Goal: Information Seeking & Learning: Check status

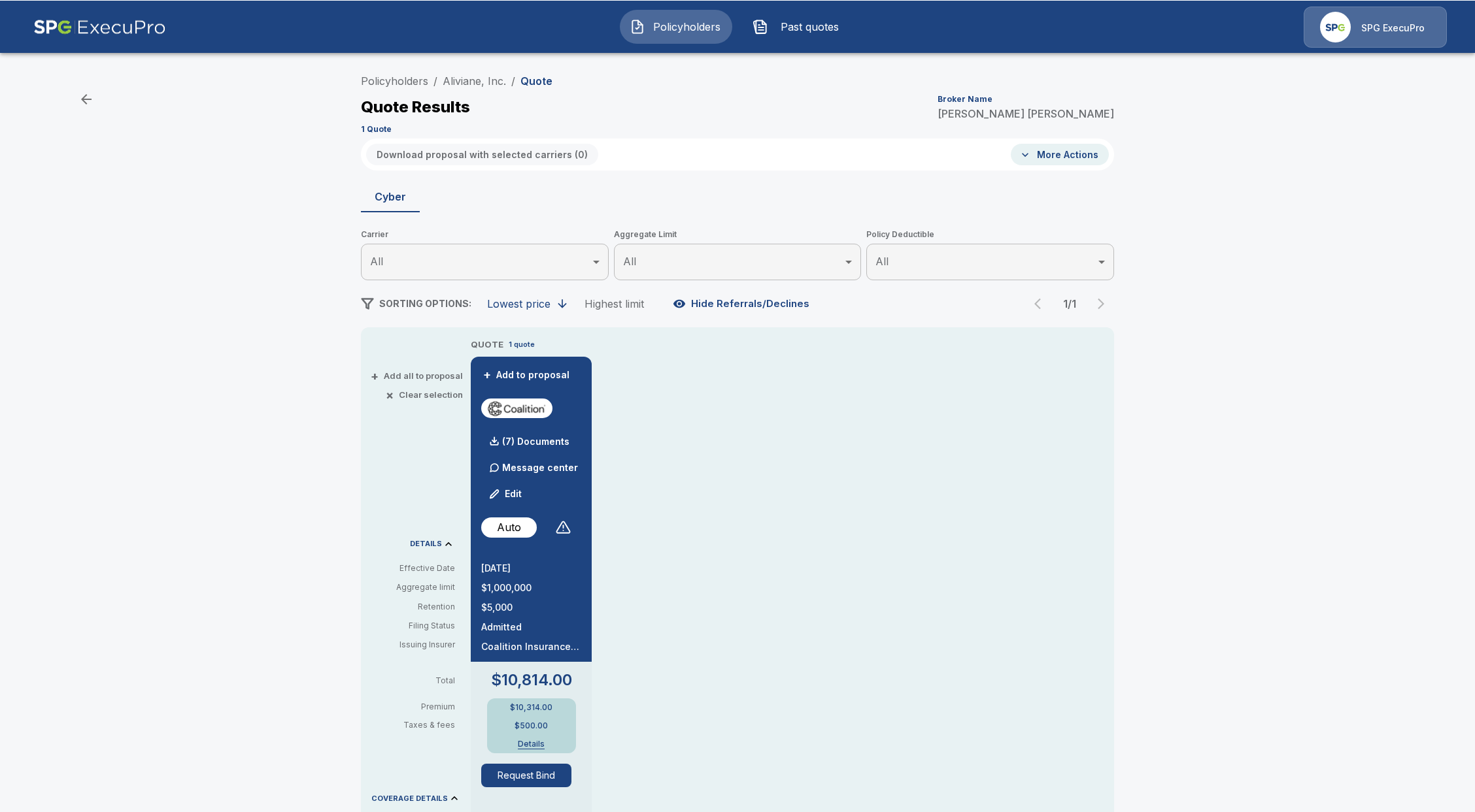
scroll to position [48, 0]
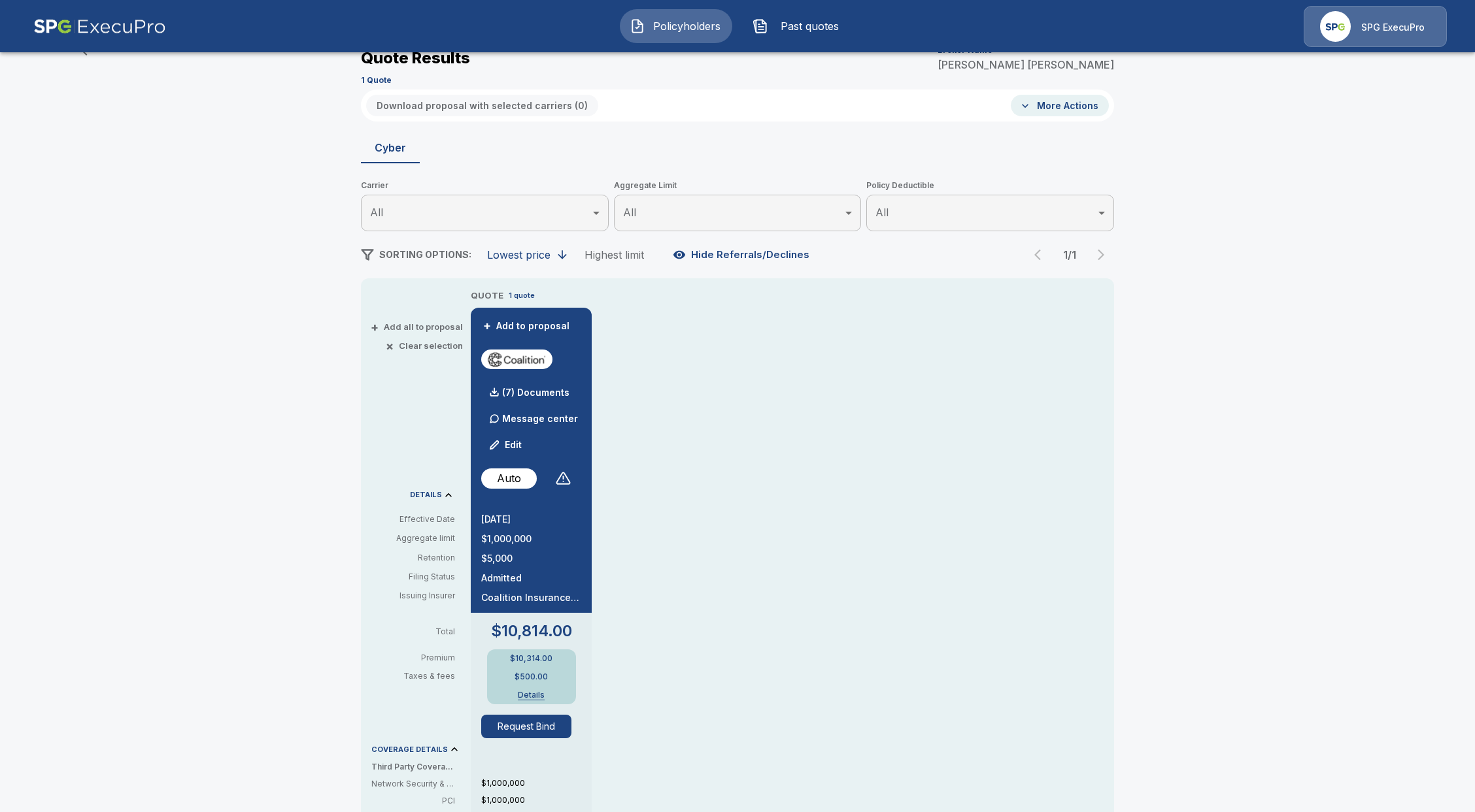
click at [651, 28] on span "Policyholders" at bounding box center [686, 26] width 71 height 16
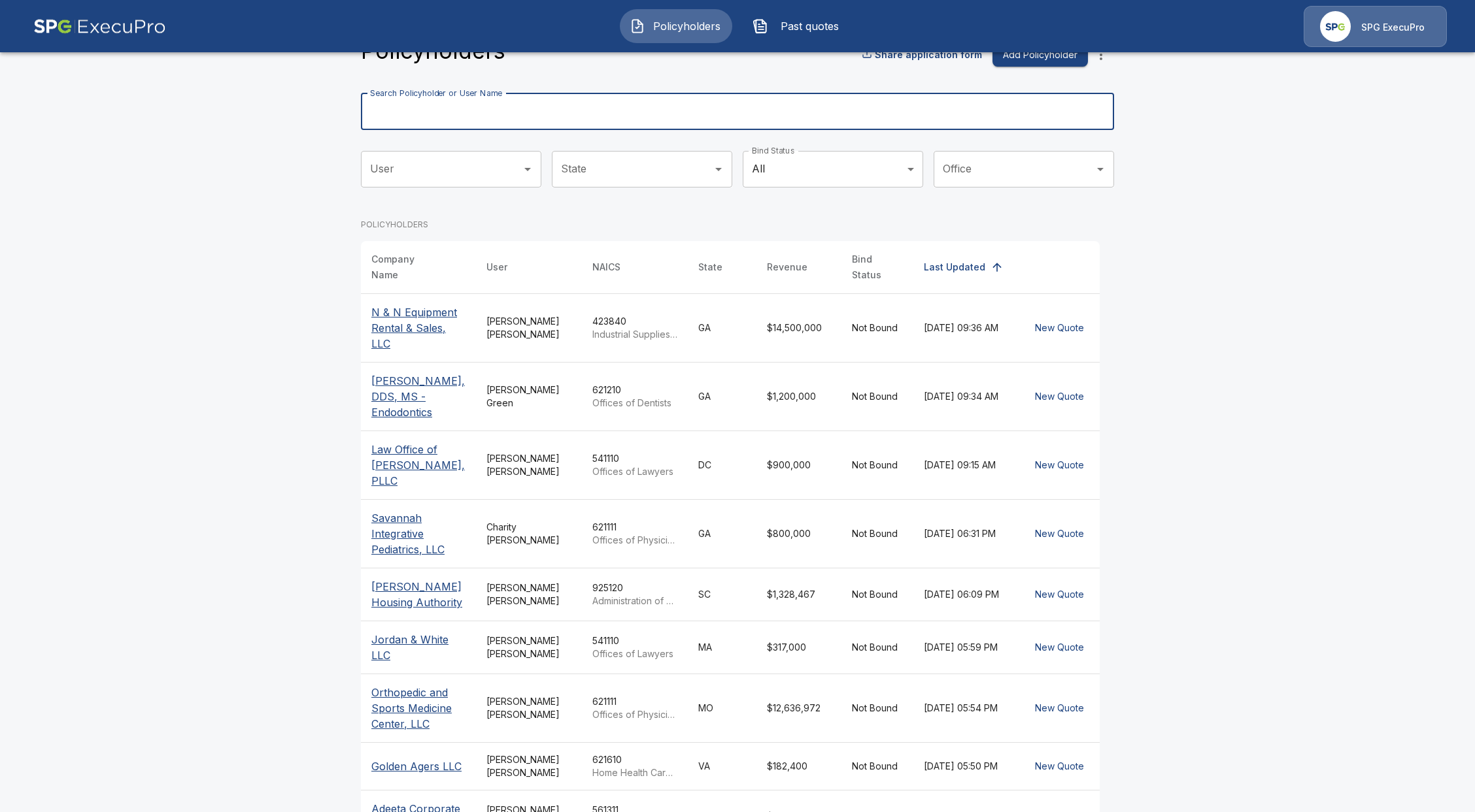
click at [605, 116] on input "Search Policyholder or User Name" at bounding box center [731, 111] width 739 height 36
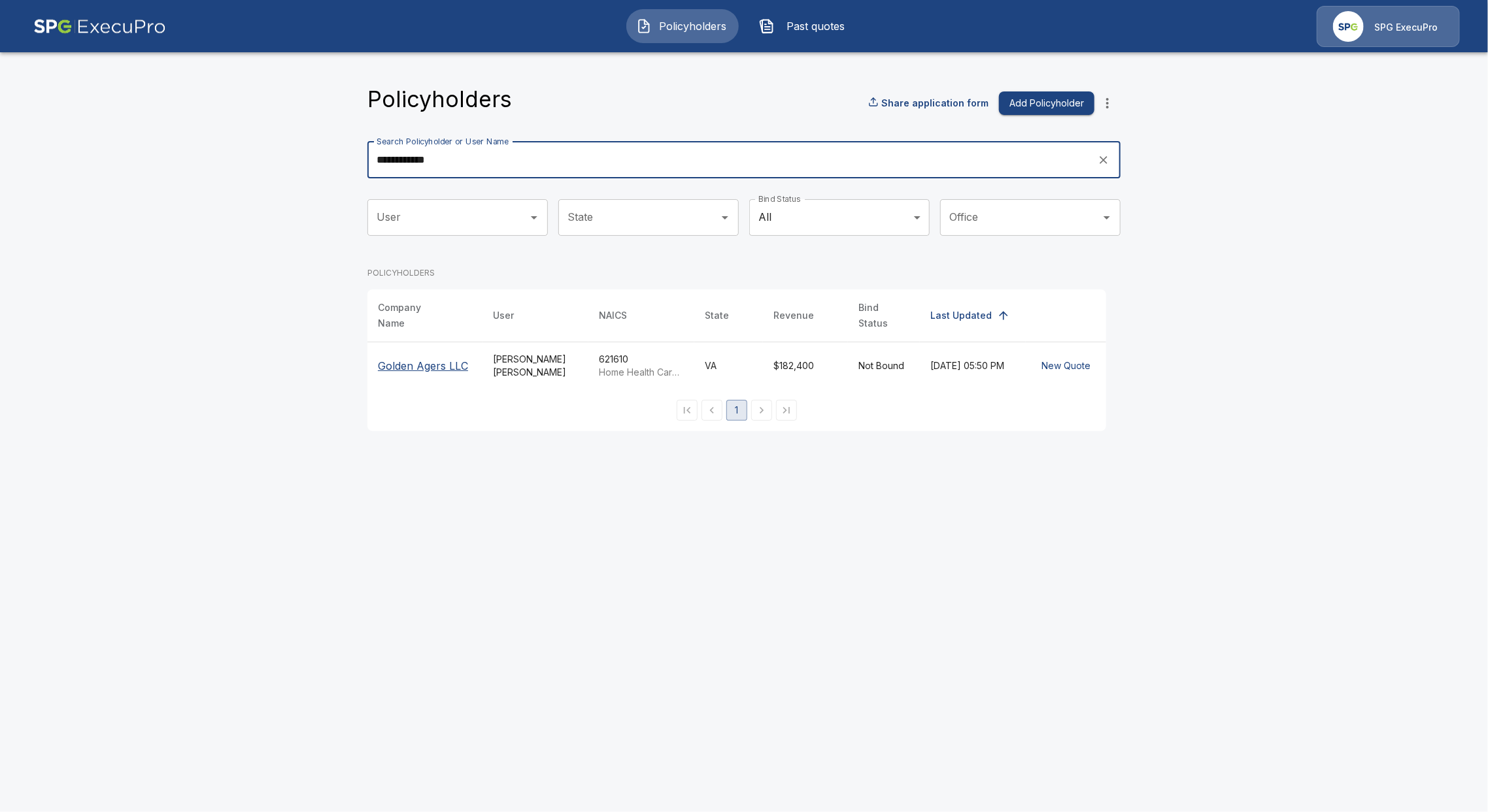
type input "**********"
click at [429, 359] on p "Golden Agers LLC" at bounding box center [424, 366] width 94 height 16
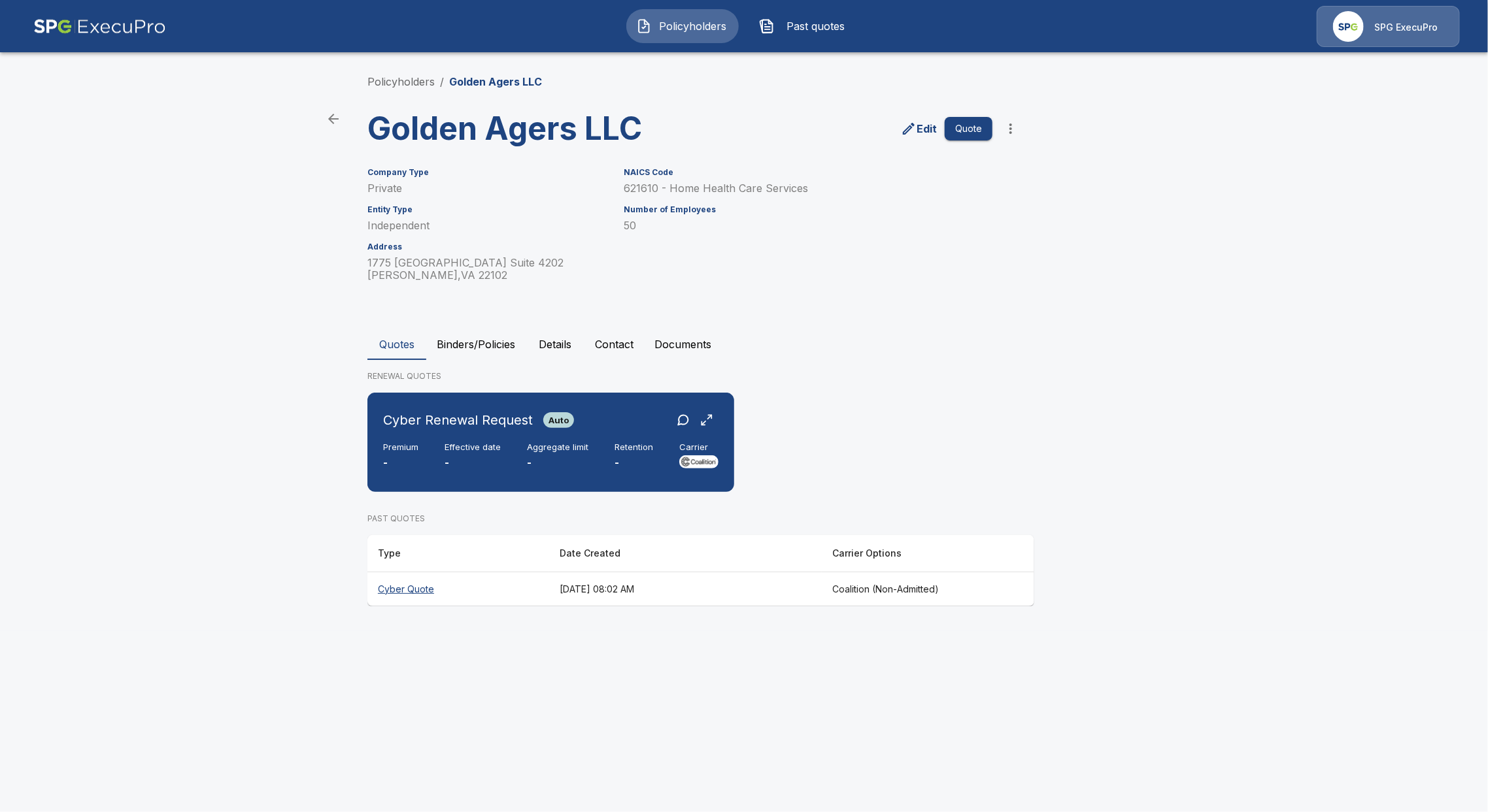
click at [382, 588] on th "Cyber Quote" at bounding box center [459, 588] width 182 height 34
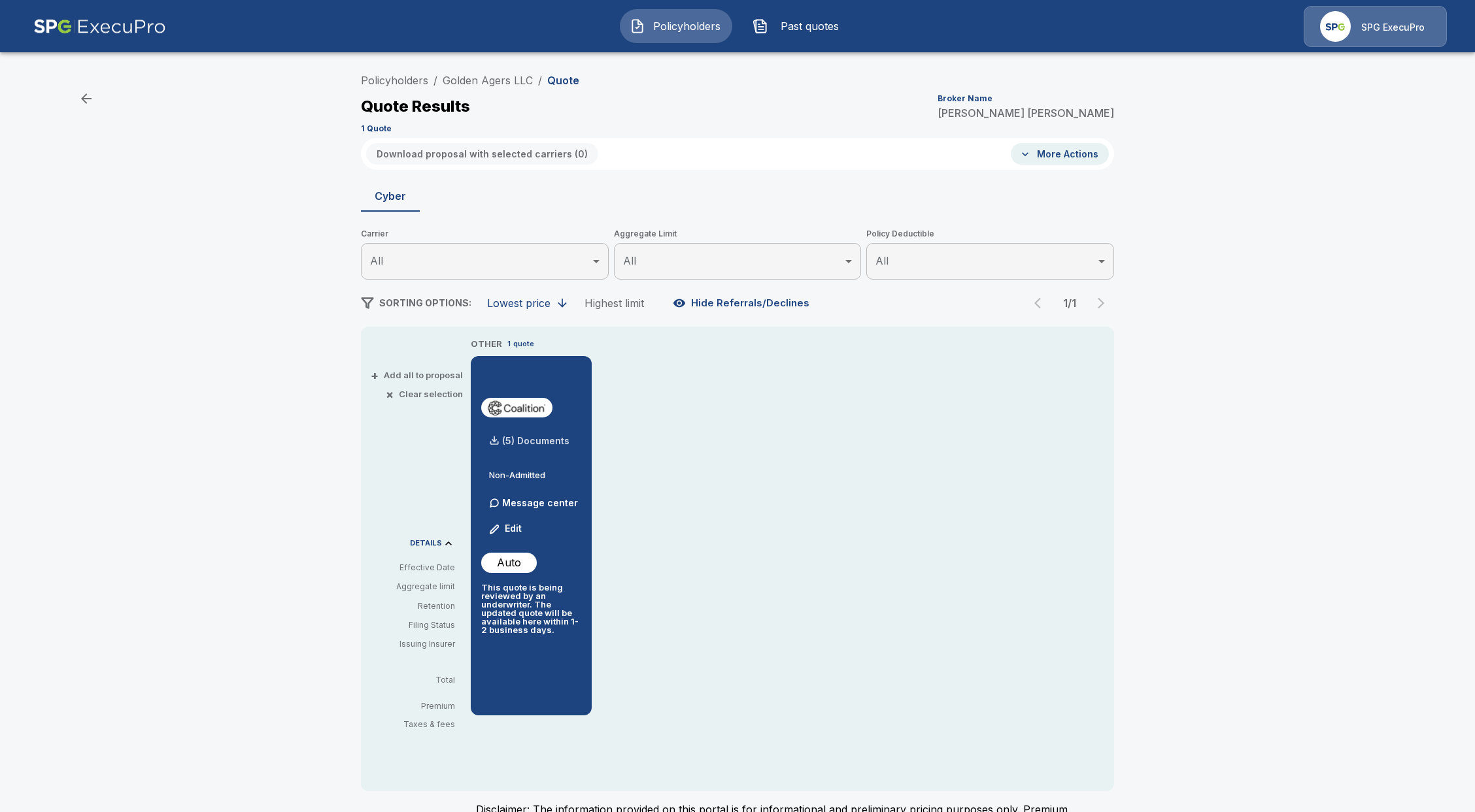
click at [538, 434] on div "(5) Documents" at bounding box center [524, 441] width 88 height 26
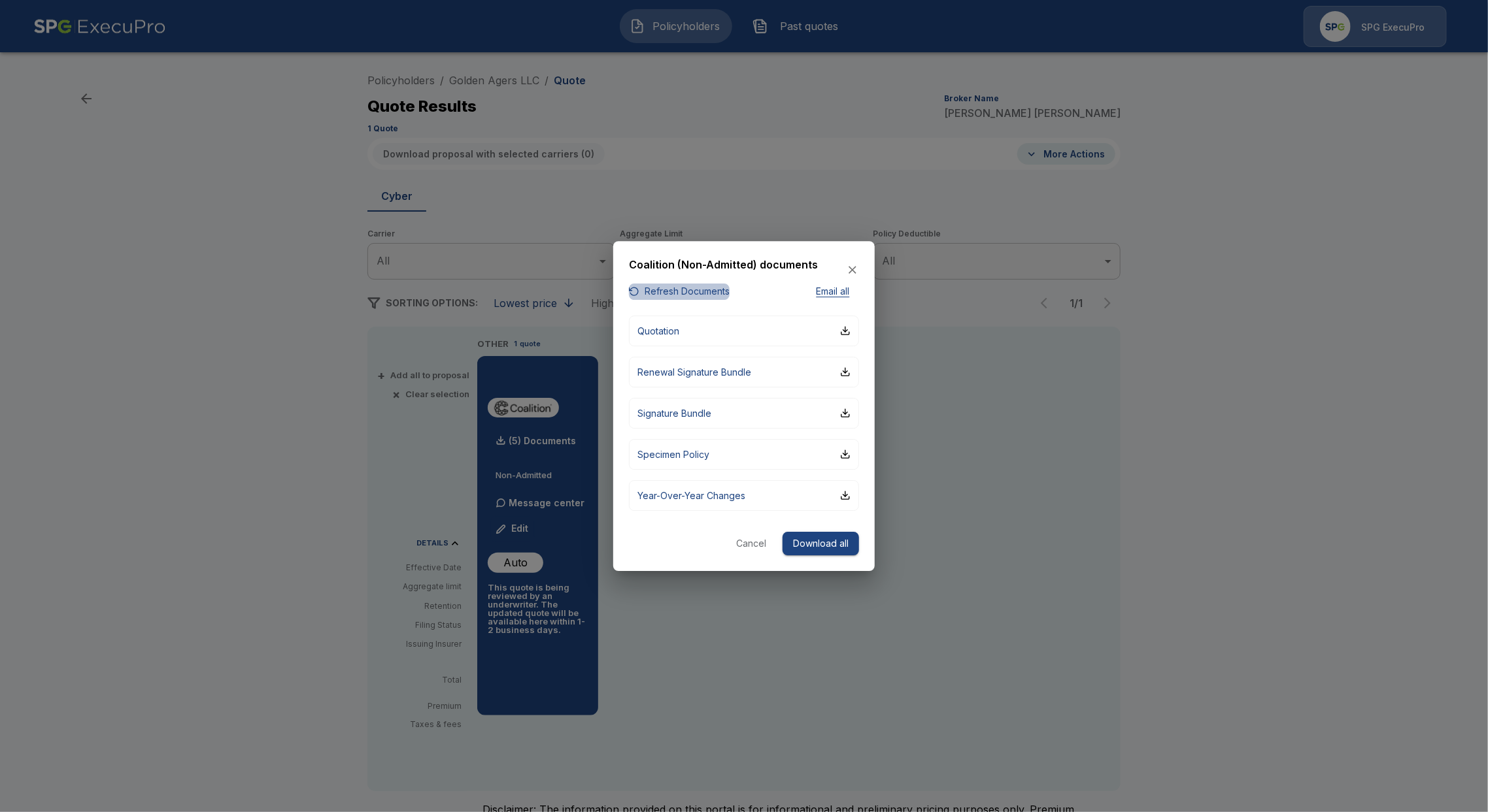
click at [668, 289] on button "Refresh Documents" at bounding box center [679, 292] width 100 height 17
click at [679, 333] on p "Quotation" at bounding box center [658, 330] width 42 height 14
click at [757, 548] on button "Cancel" at bounding box center [751, 544] width 42 height 24
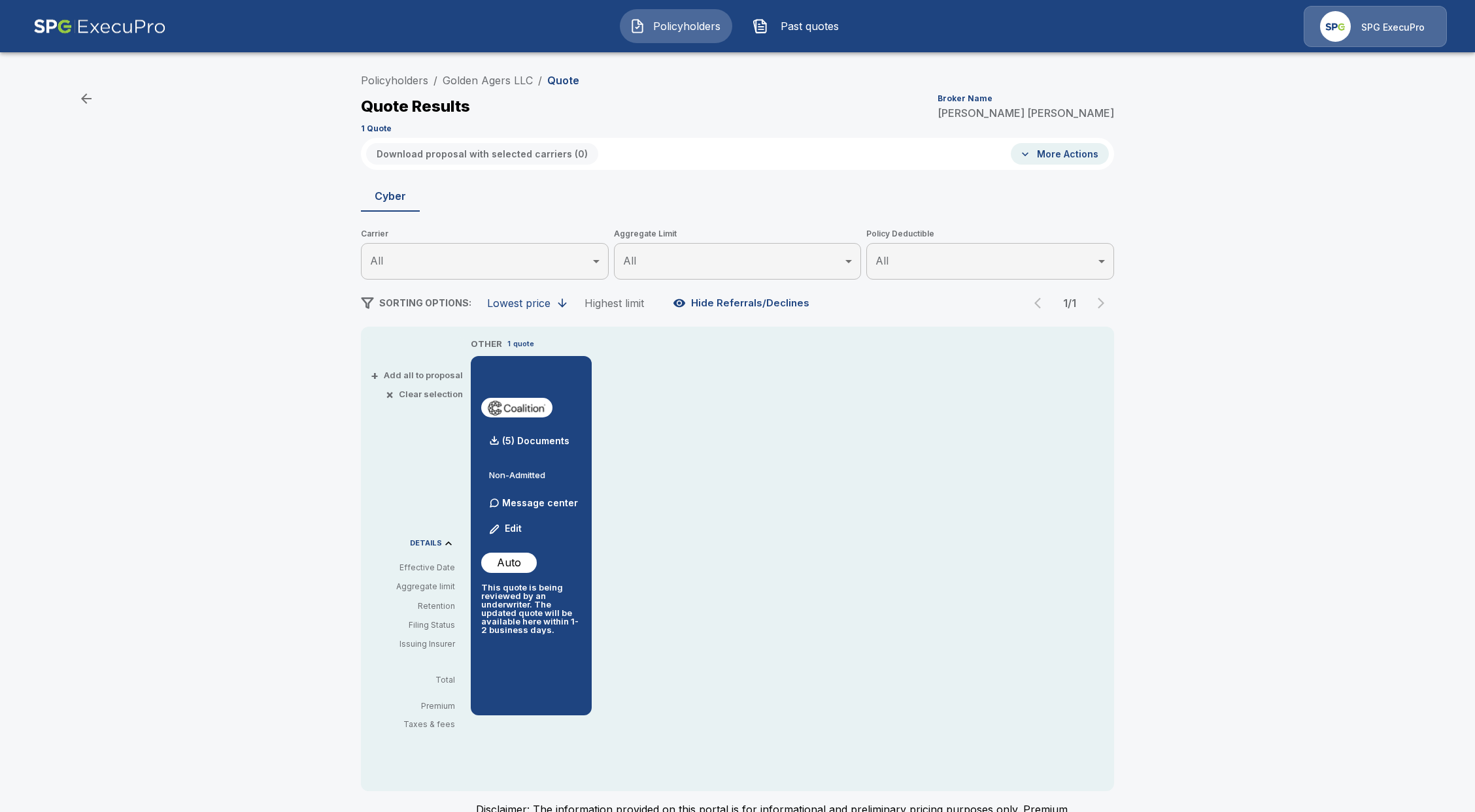
click at [792, 646] on div "OTHER 1 quote (5) Documents Non-Admitted Message center Edit Auto This quote is…" at bounding box center [792, 526] width 643 height 379
click at [680, 18] on button "Policyholders" at bounding box center [676, 26] width 112 height 34
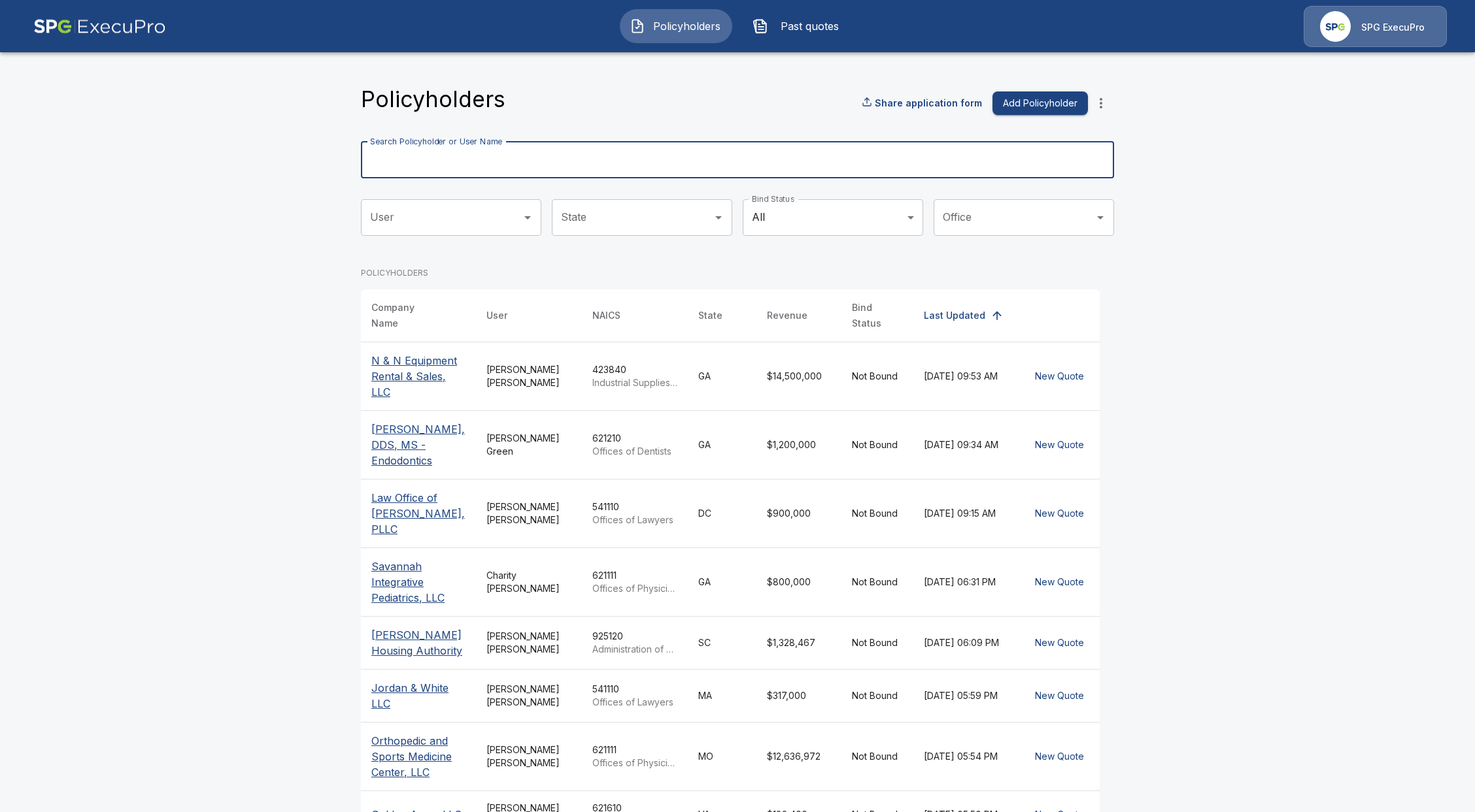
click at [562, 149] on input "Search Policyholder or User Name" at bounding box center [731, 160] width 739 height 36
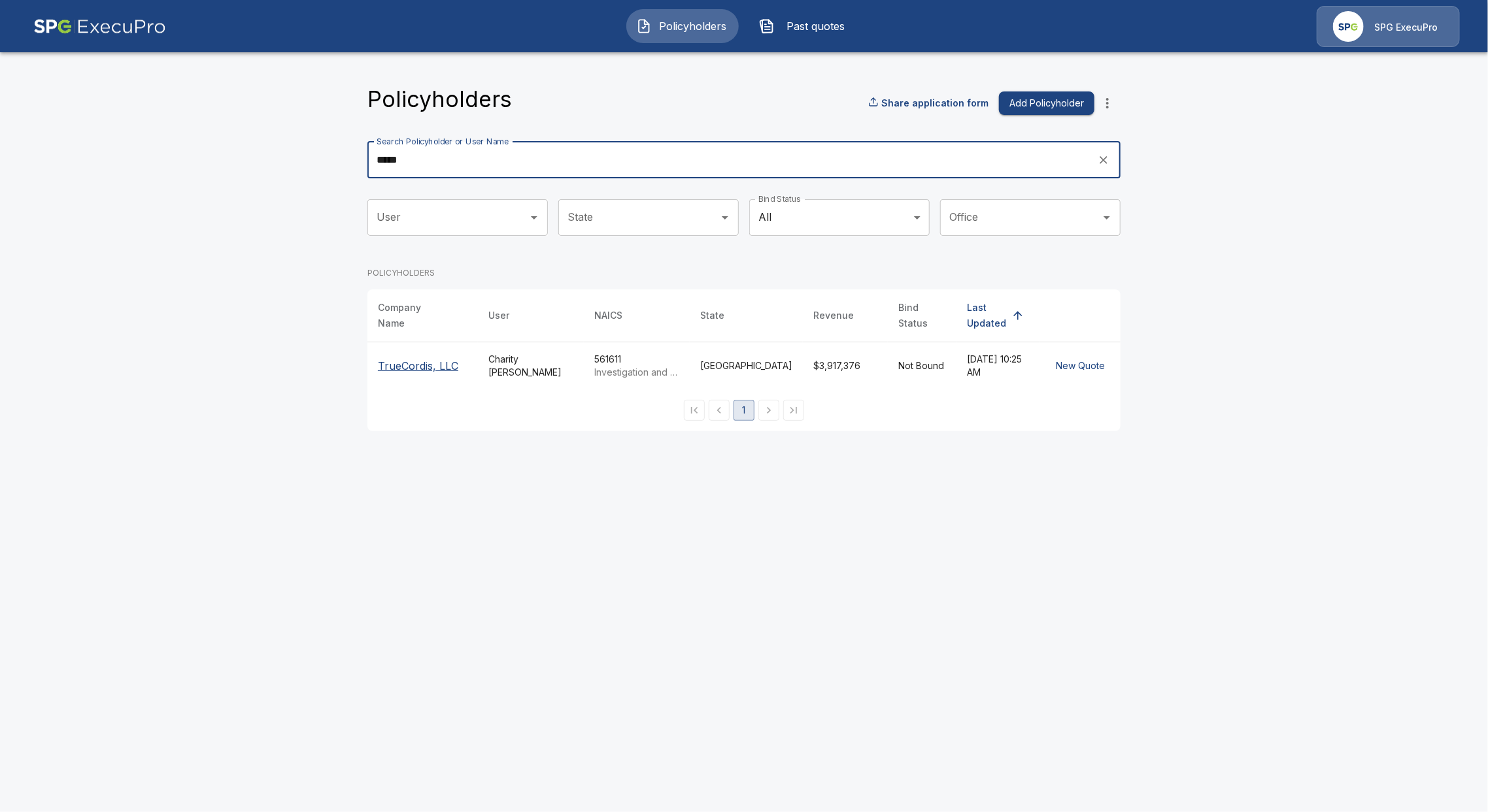
type input "*****"
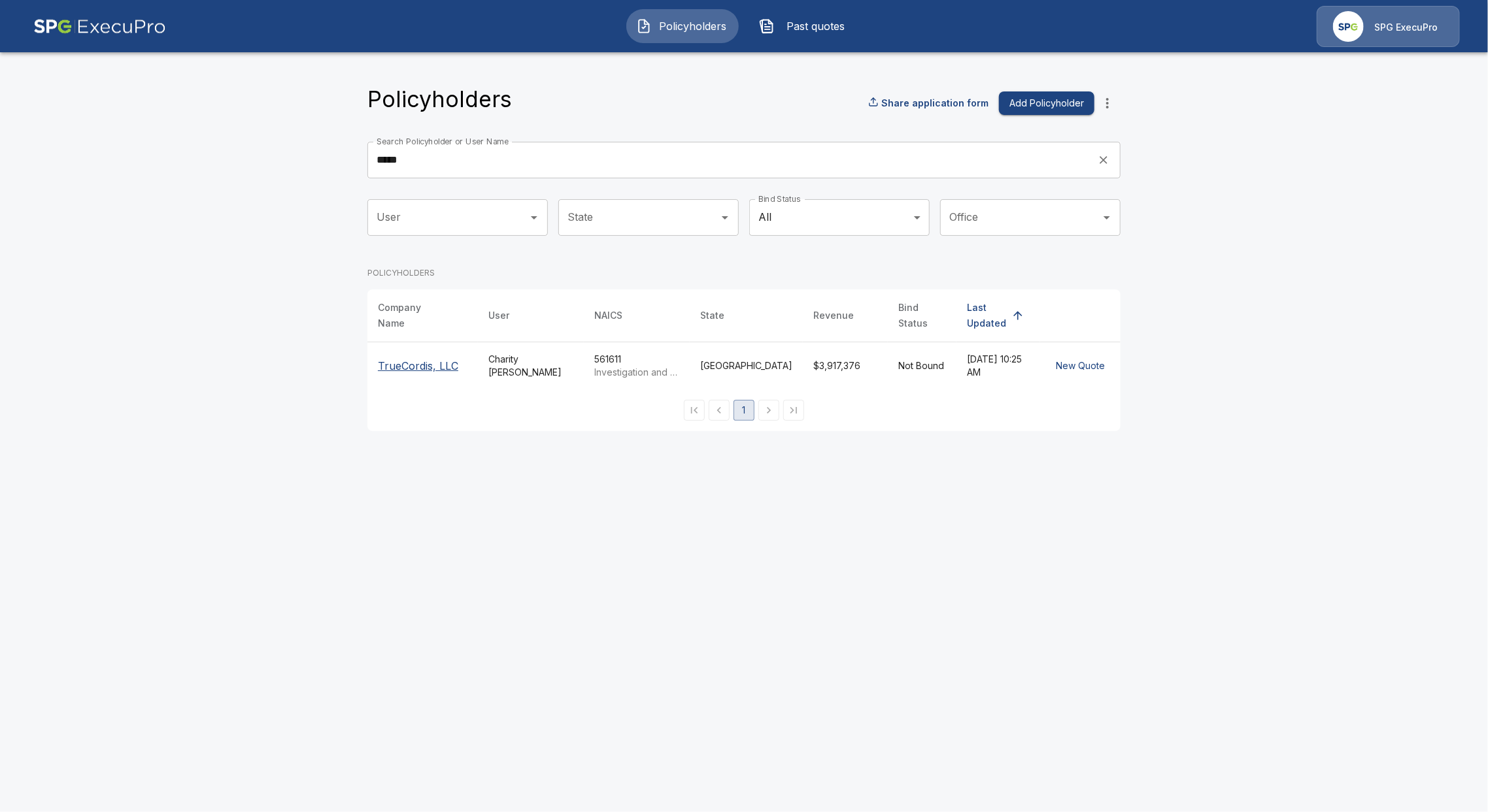
click at [459, 358] on p "TrueCordis, LLC" at bounding box center [422, 366] width 89 height 16
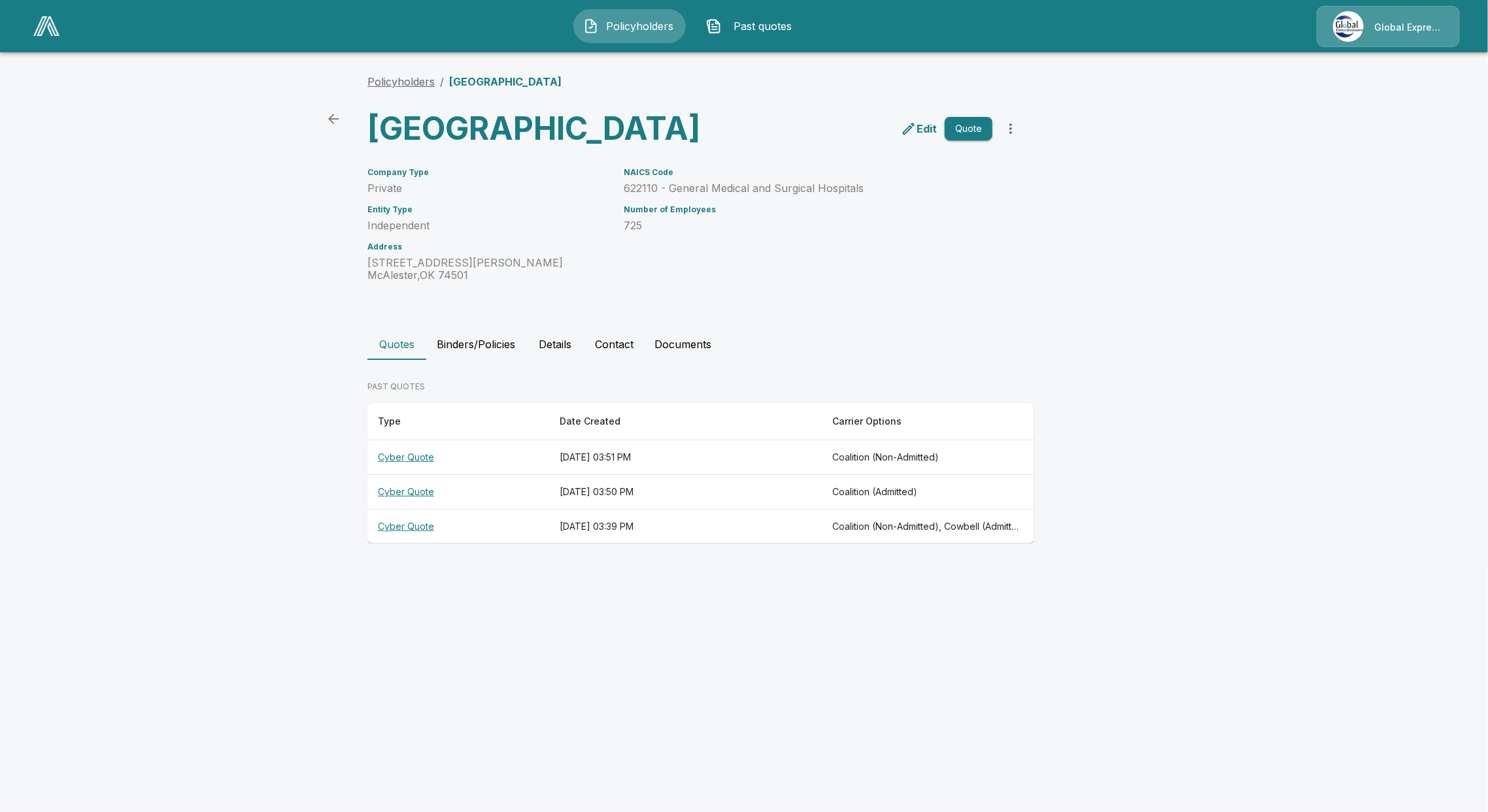
click at [408, 76] on link "Policyholders" at bounding box center [401, 82] width 68 height 13
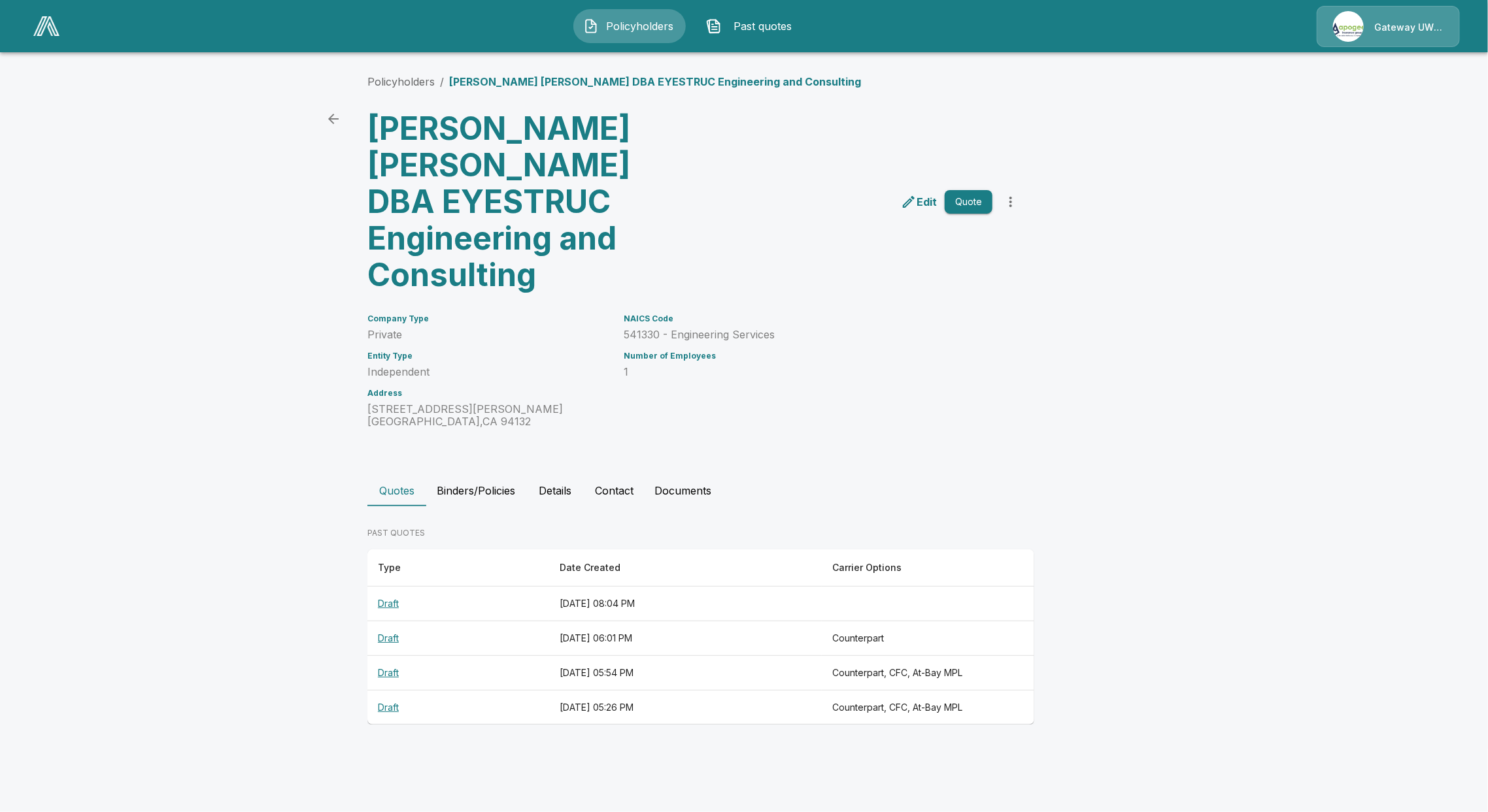
click at [45, 29] on img at bounding box center [46, 26] width 26 height 19
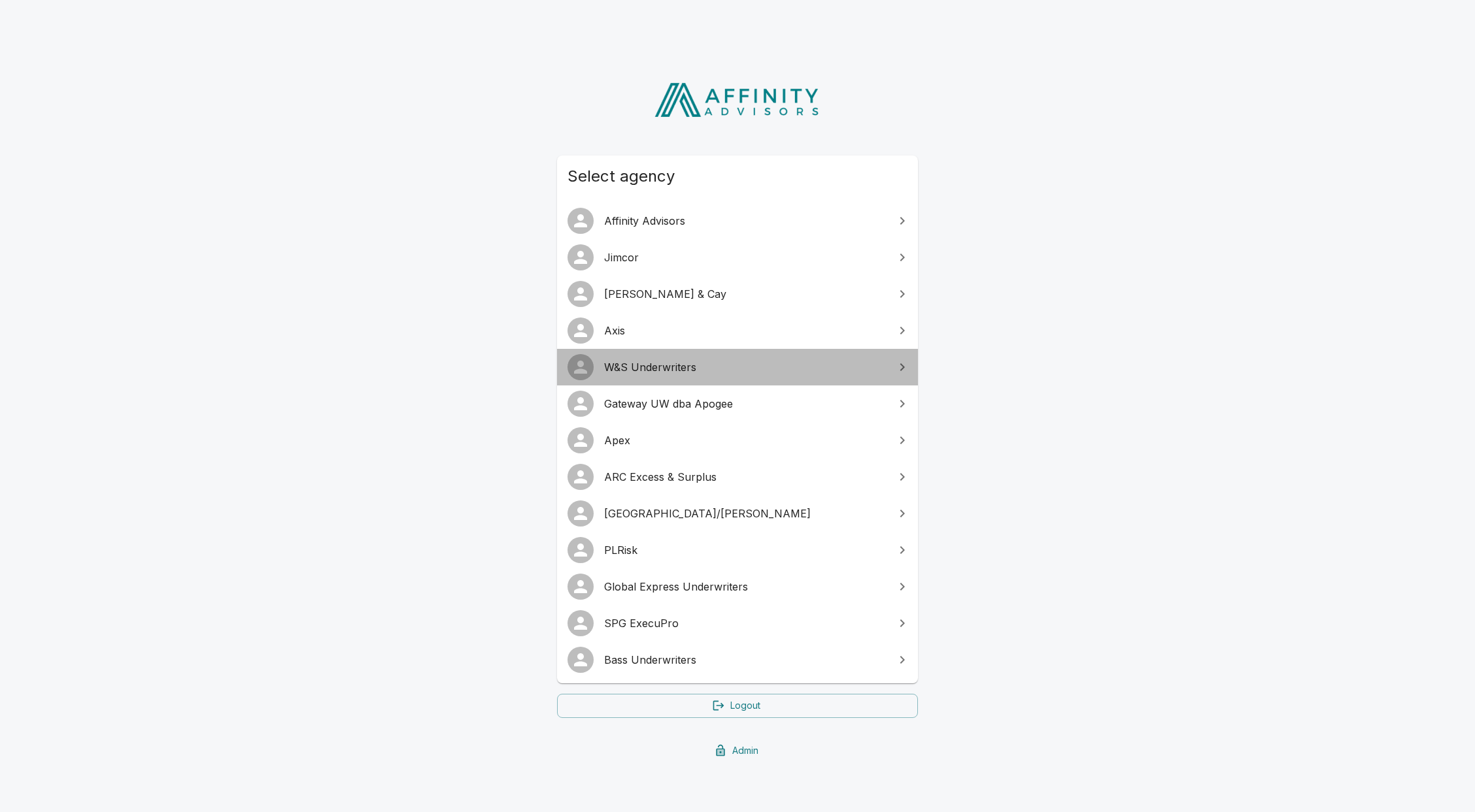
click at [626, 366] on span "W&S Underwriters" at bounding box center [745, 367] width 282 height 16
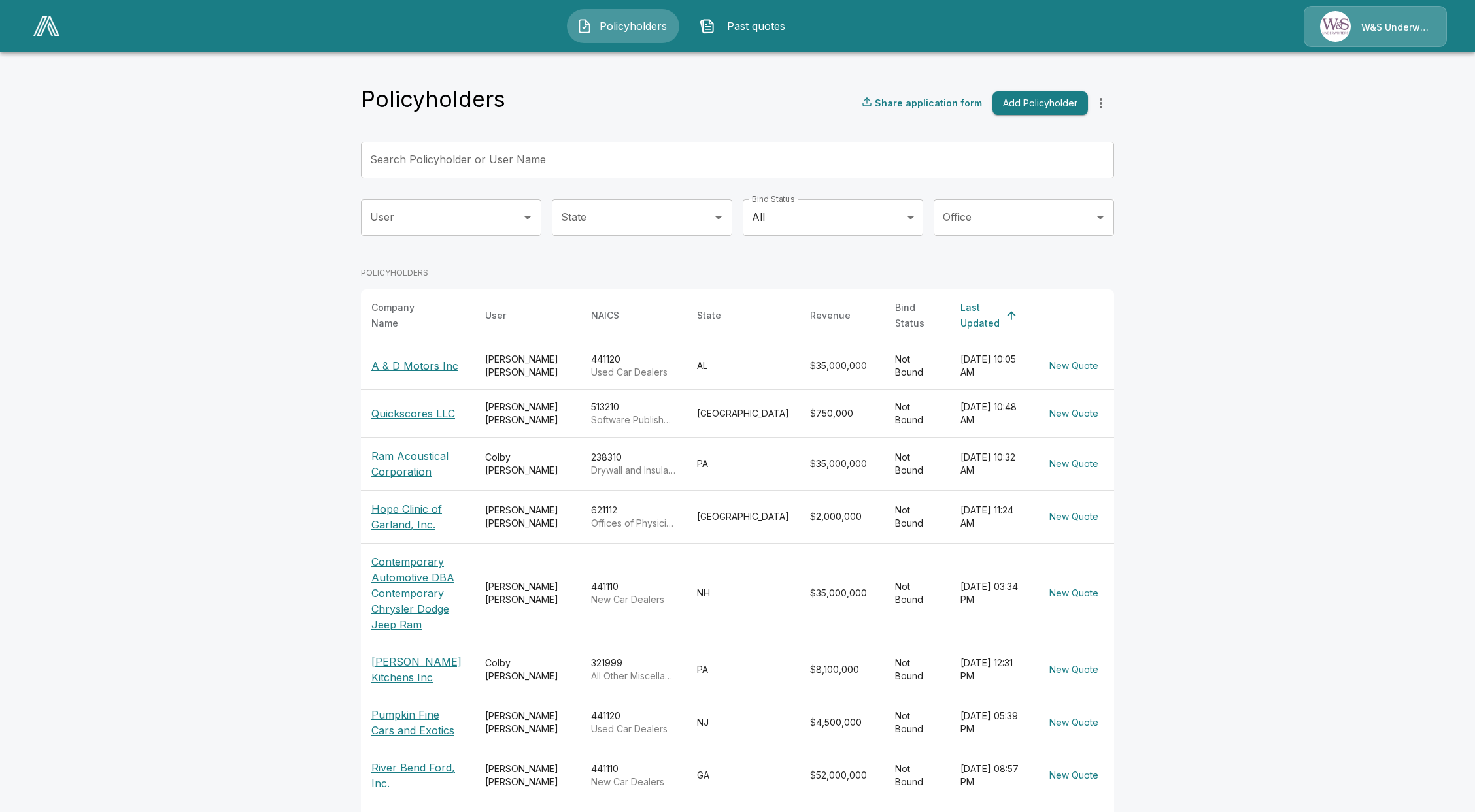
click at [556, 163] on input "Search Policyholder or User Name" at bounding box center [731, 160] width 739 height 36
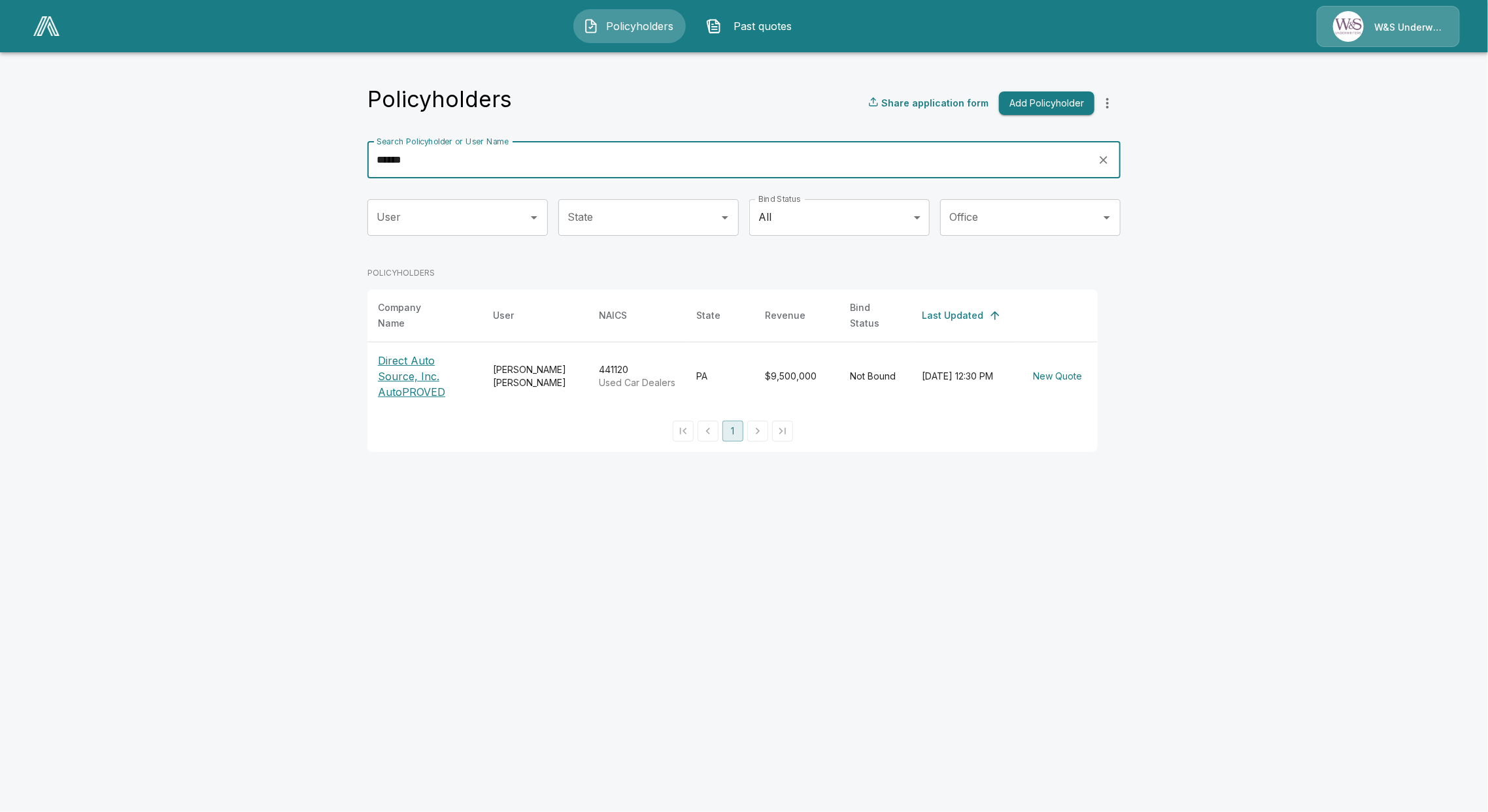
type input "******"
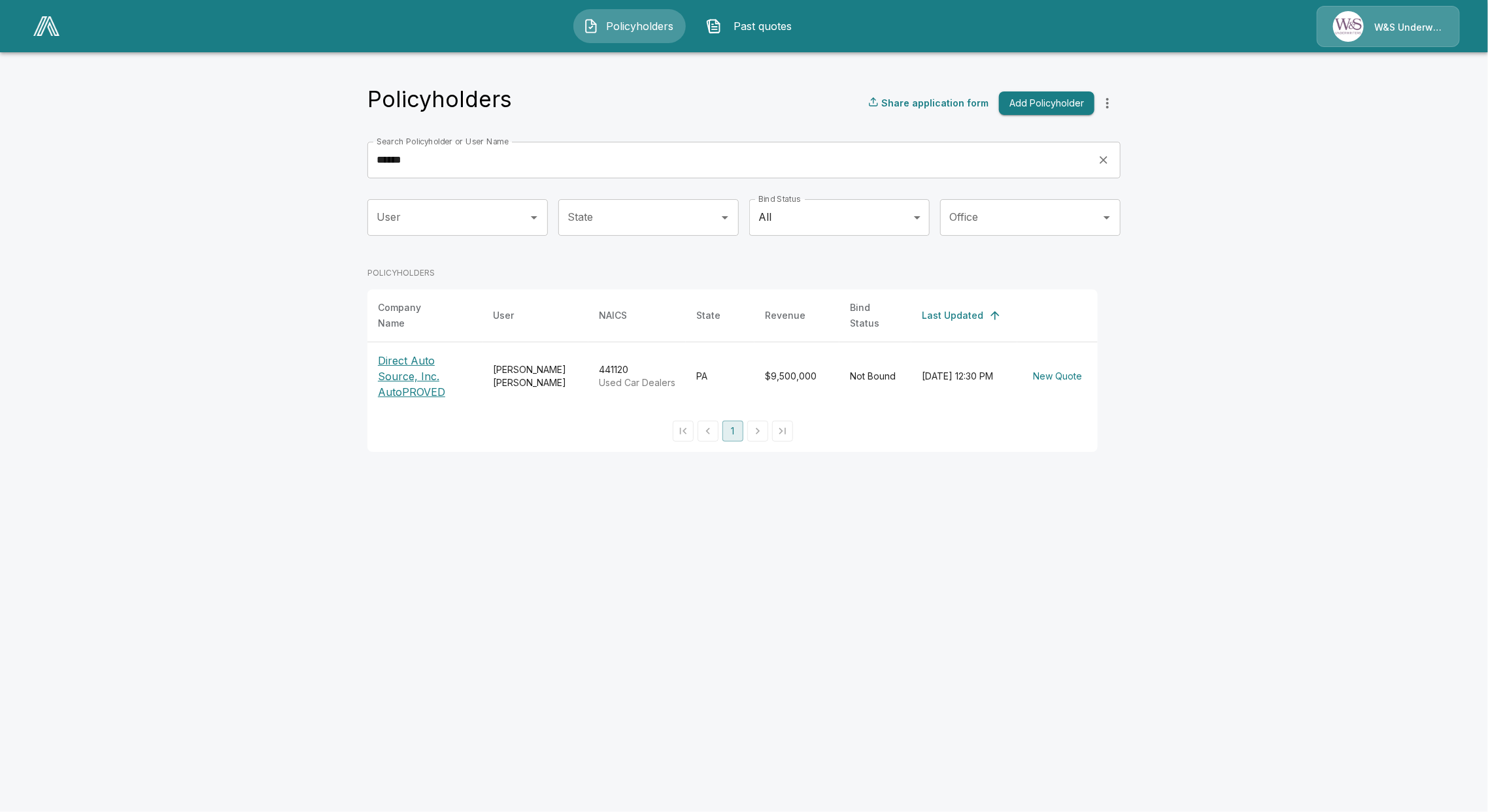
click at [395, 366] on p "Direct Auto Source, Inc. AutoPROVED" at bounding box center [424, 376] width 94 height 47
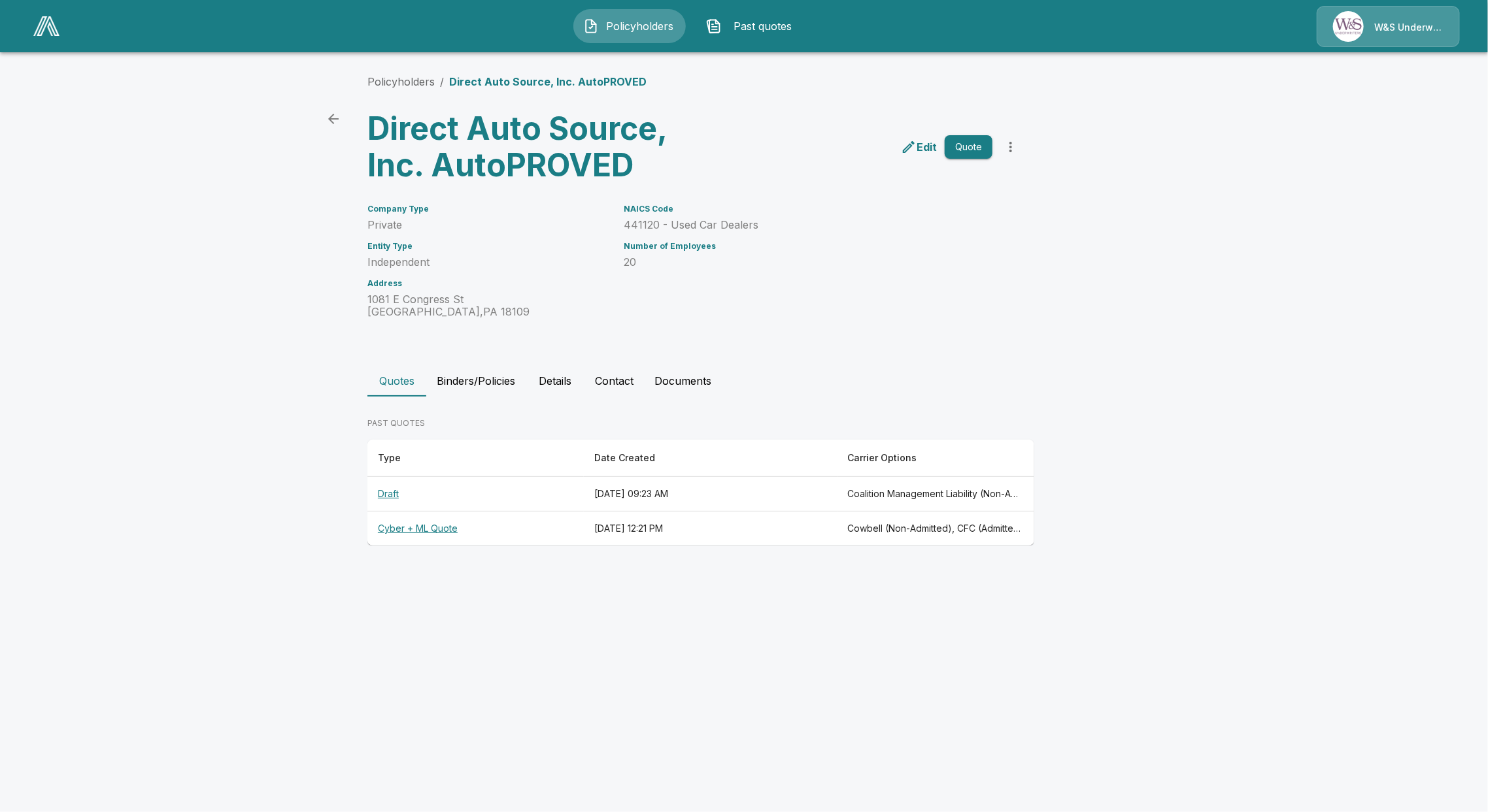
click at [399, 521] on th "Cyber + ML Quote" at bounding box center [475, 528] width 216 height 34
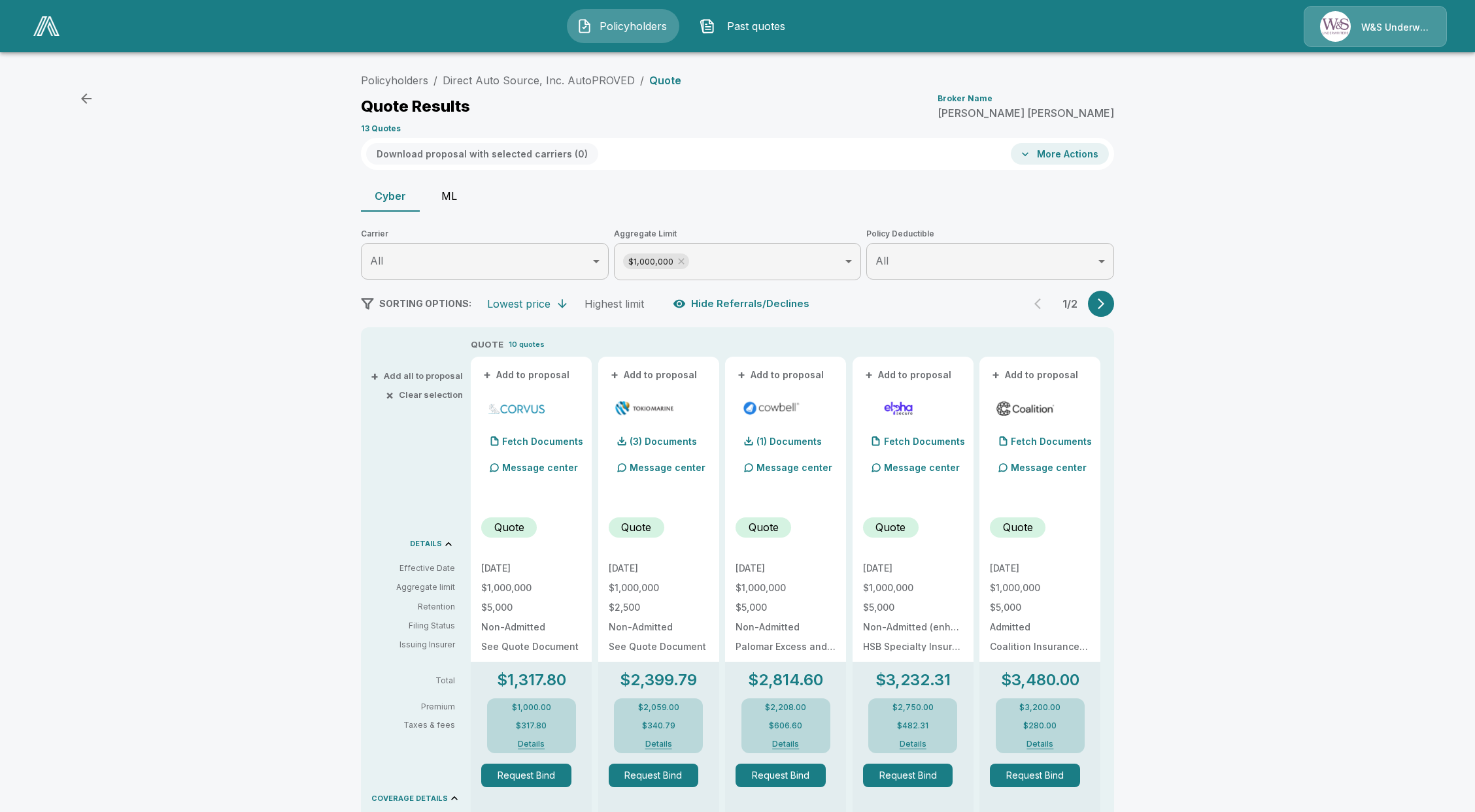
click at [438, 184] on button "ML" at bounding box center [448, 196] width 58 height 32
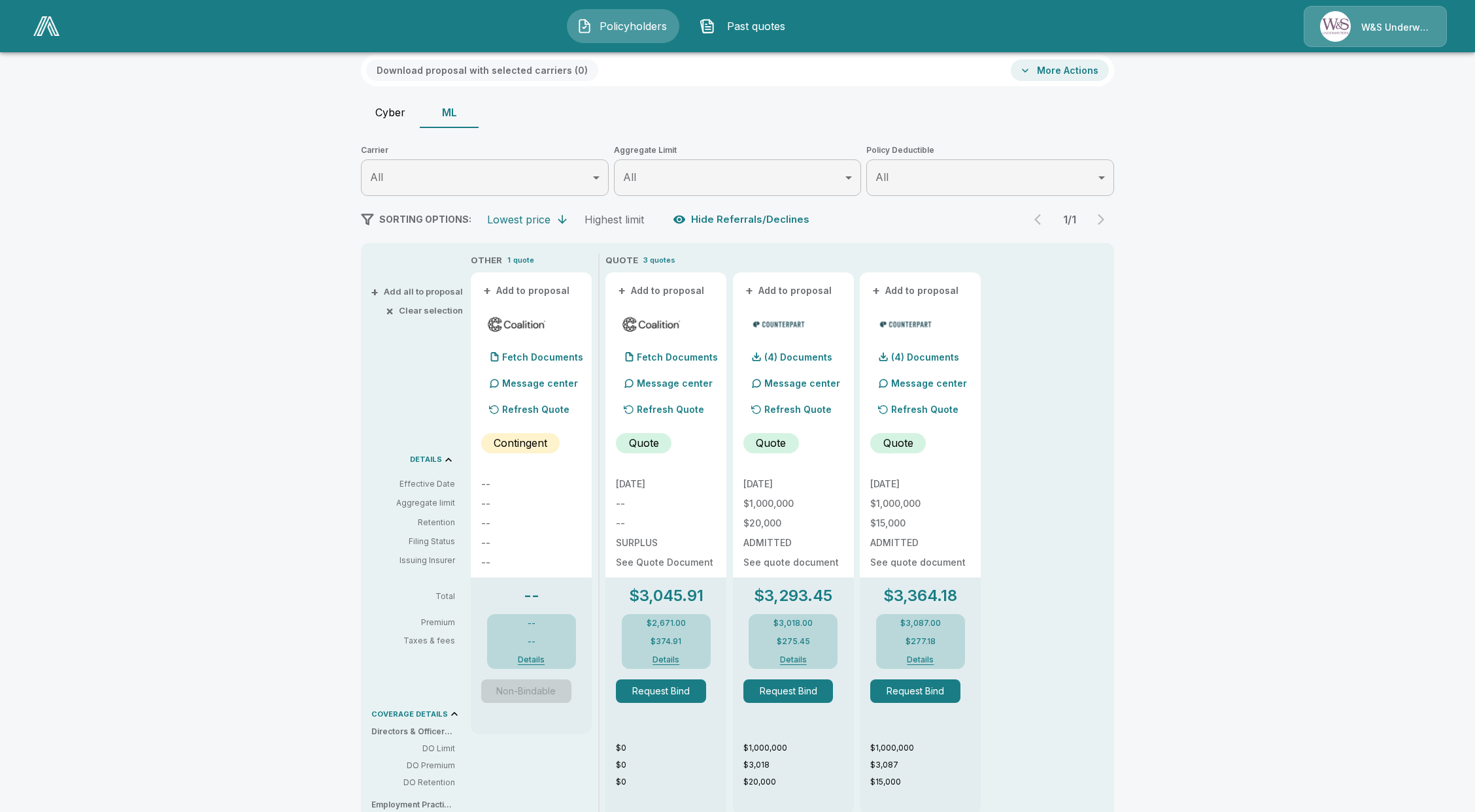
scroll to position [13, 0]
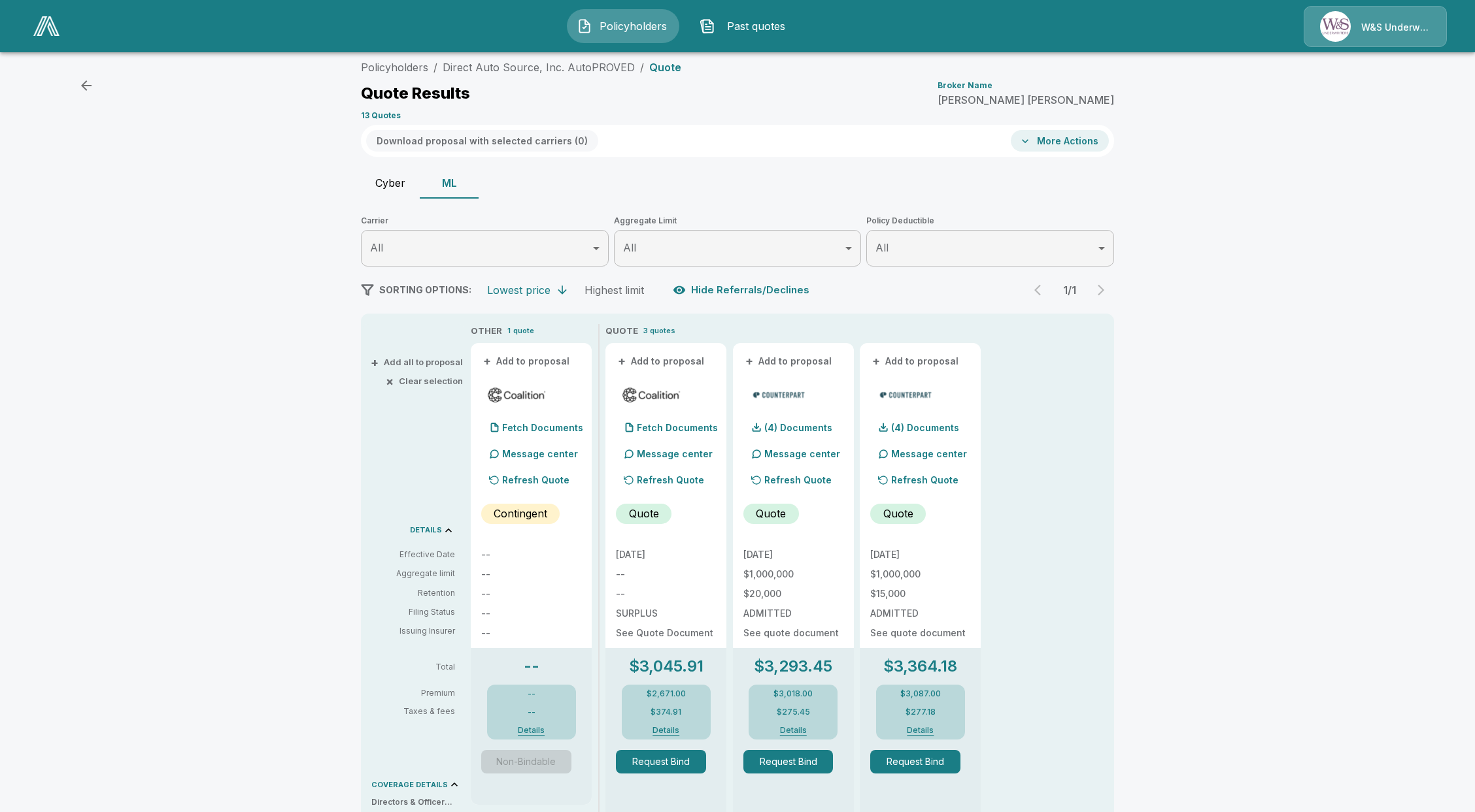
click at [154, 275] on div "Policyholders / Direct Auto Source, Inc. AutoPROVED / Quote Quote Results Broke…" at bounding box center [737, 561] width 1475 height 1025
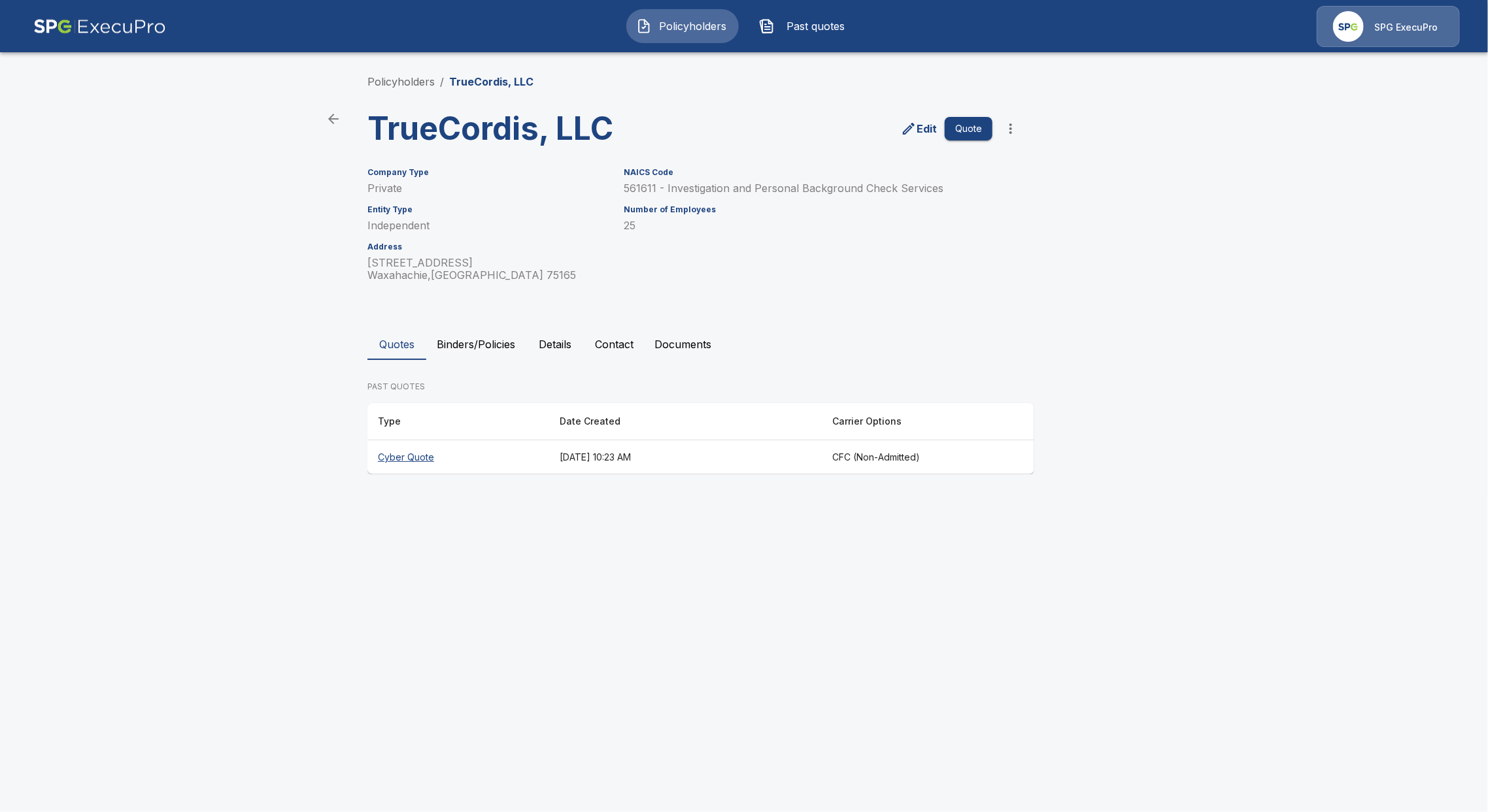
click at [425, 458] on th "Cyber Quote" at bounding box center [459, 458] width 182 height 34
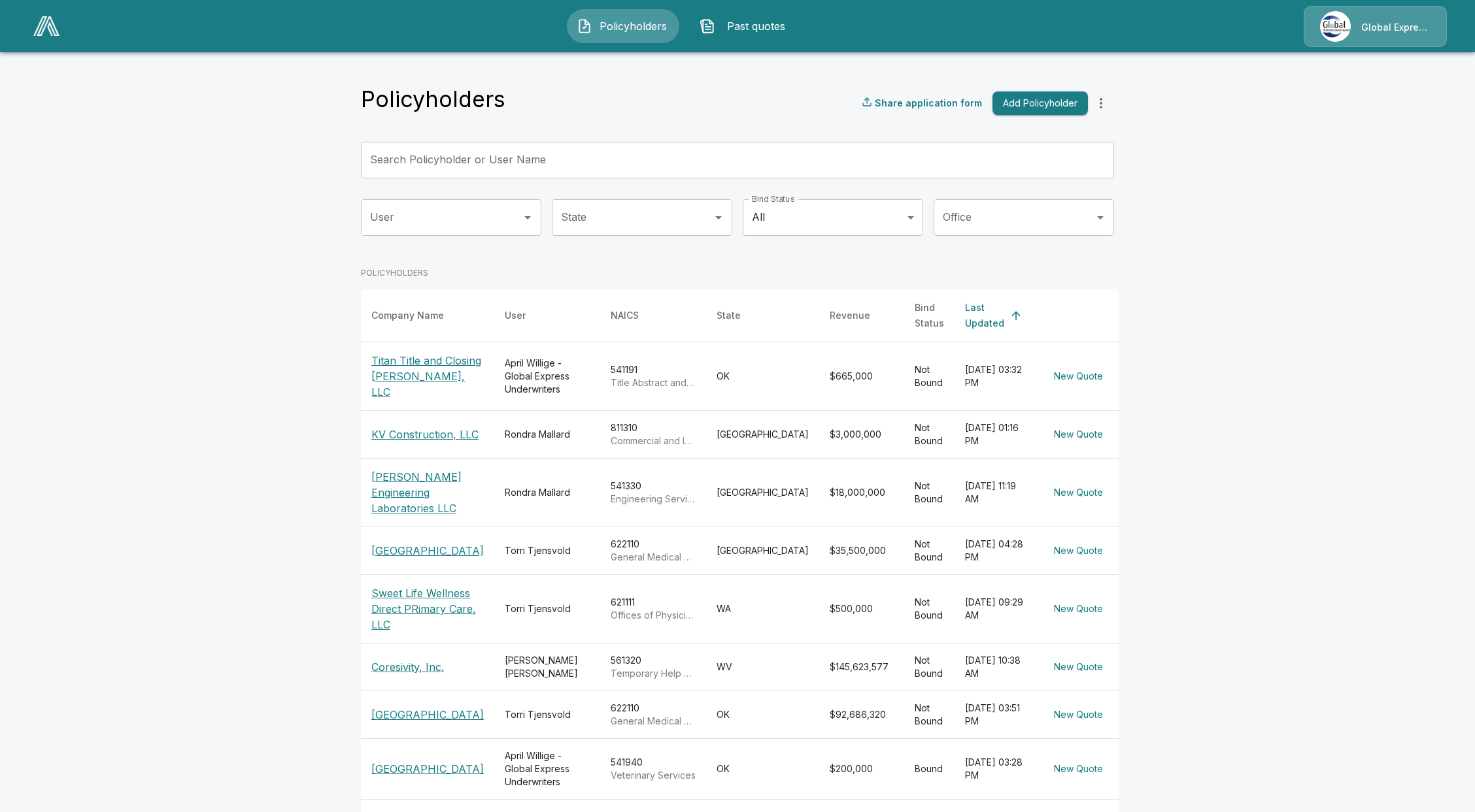
click at [397, 379] on p "Titan Title and Closing [PERSON_NAME], LLC" at bounding box center [427, 376] width 112 height 47
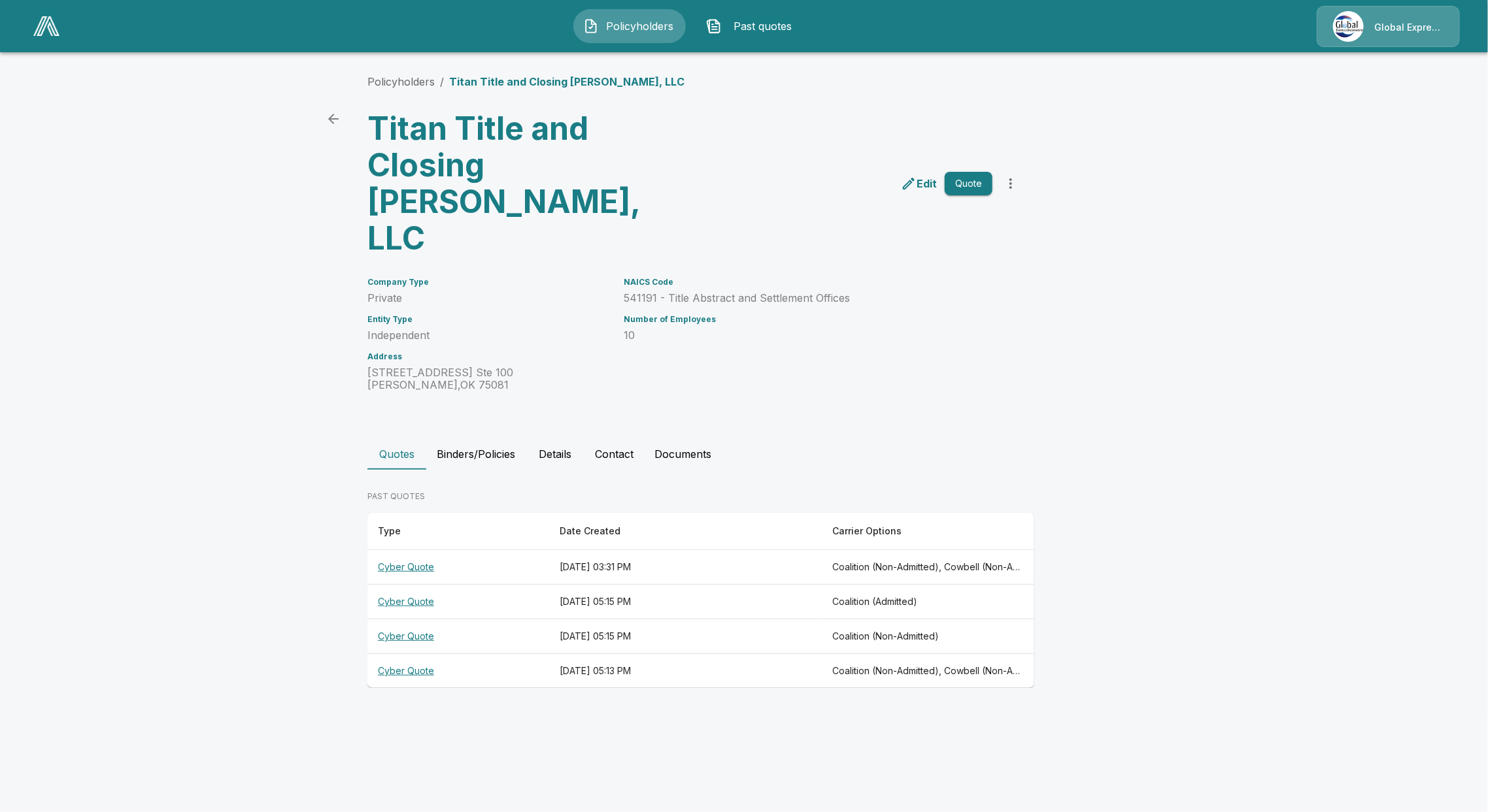
click at [425, 550] on th "Cyber Quote" at bounding box center [459, 567] width 182 height 34
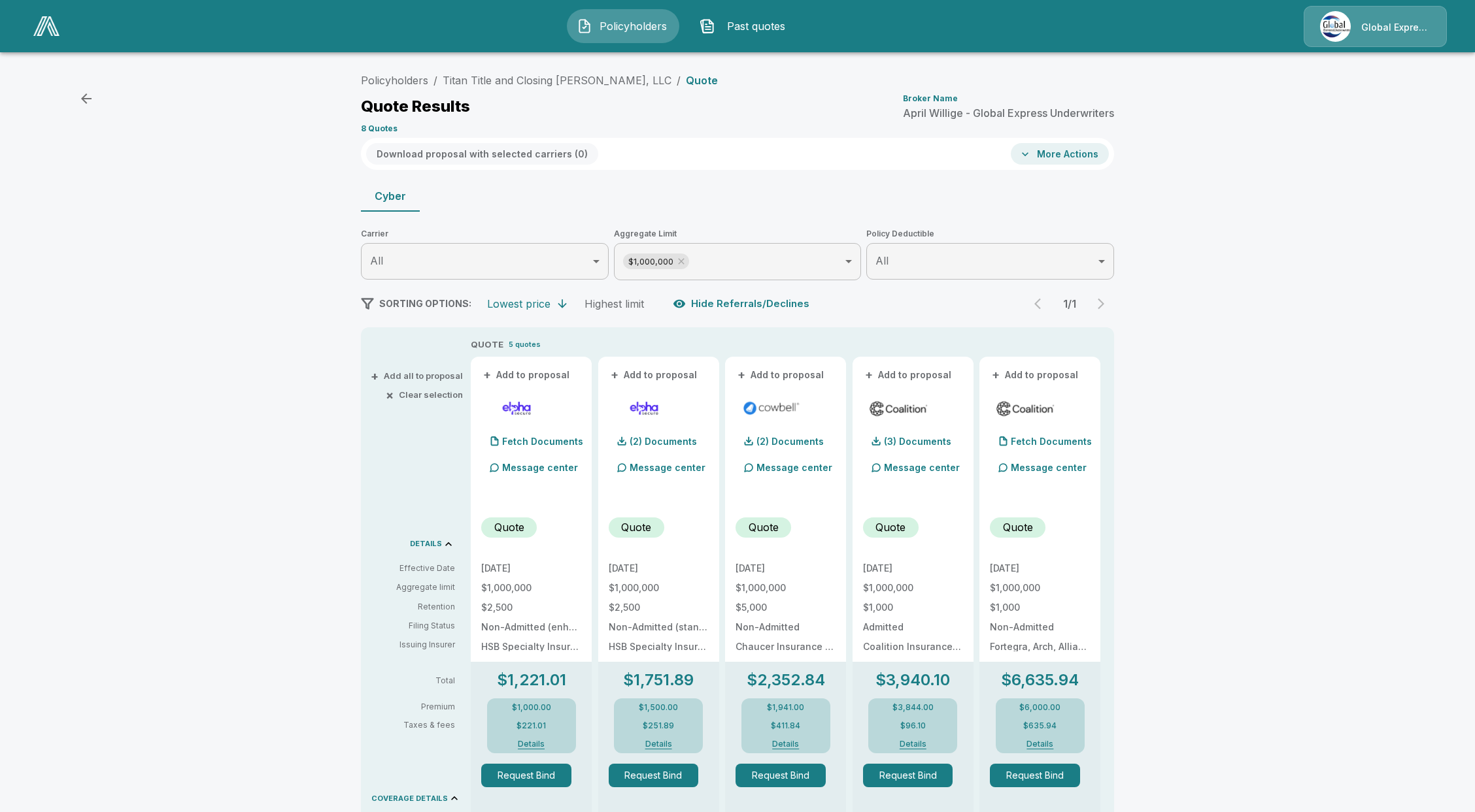
click at [1111, 302] on div "1 / 1" at bounding box center [1069, 303] width 89 height 26
click at [388, 81] on link "Policyholders" at bounding box center [395, 81] width 68 height 13
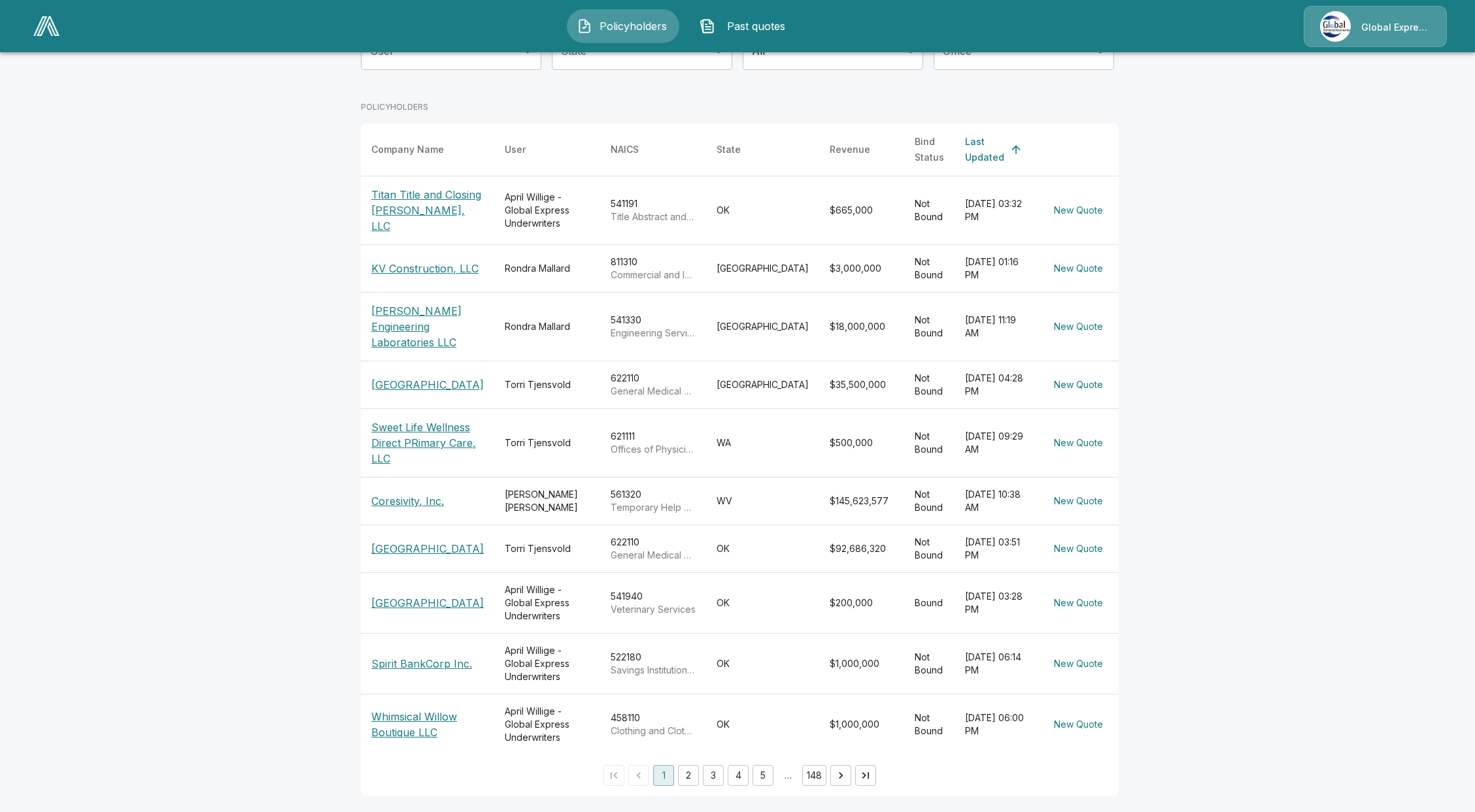
scroll to position [188, 0]
click at [408, 494] on p "Coresivity, Inc." at bounding box center [427, 501] width 112 height 16
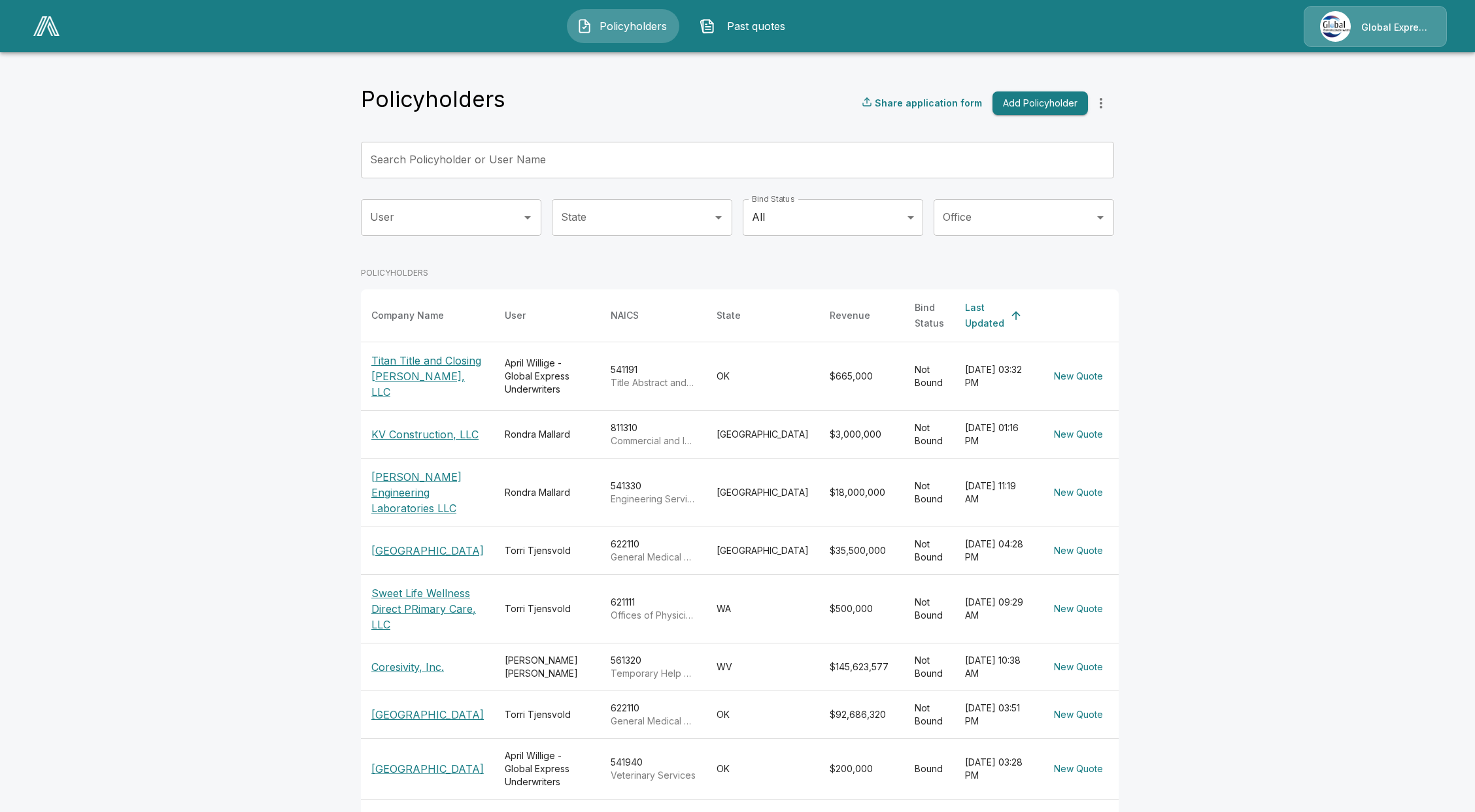
click at [403, 494] on p "[PERSON_NAME] Engineering Laboratories LLC" at bounding box center [427, 493] width 112 height 47
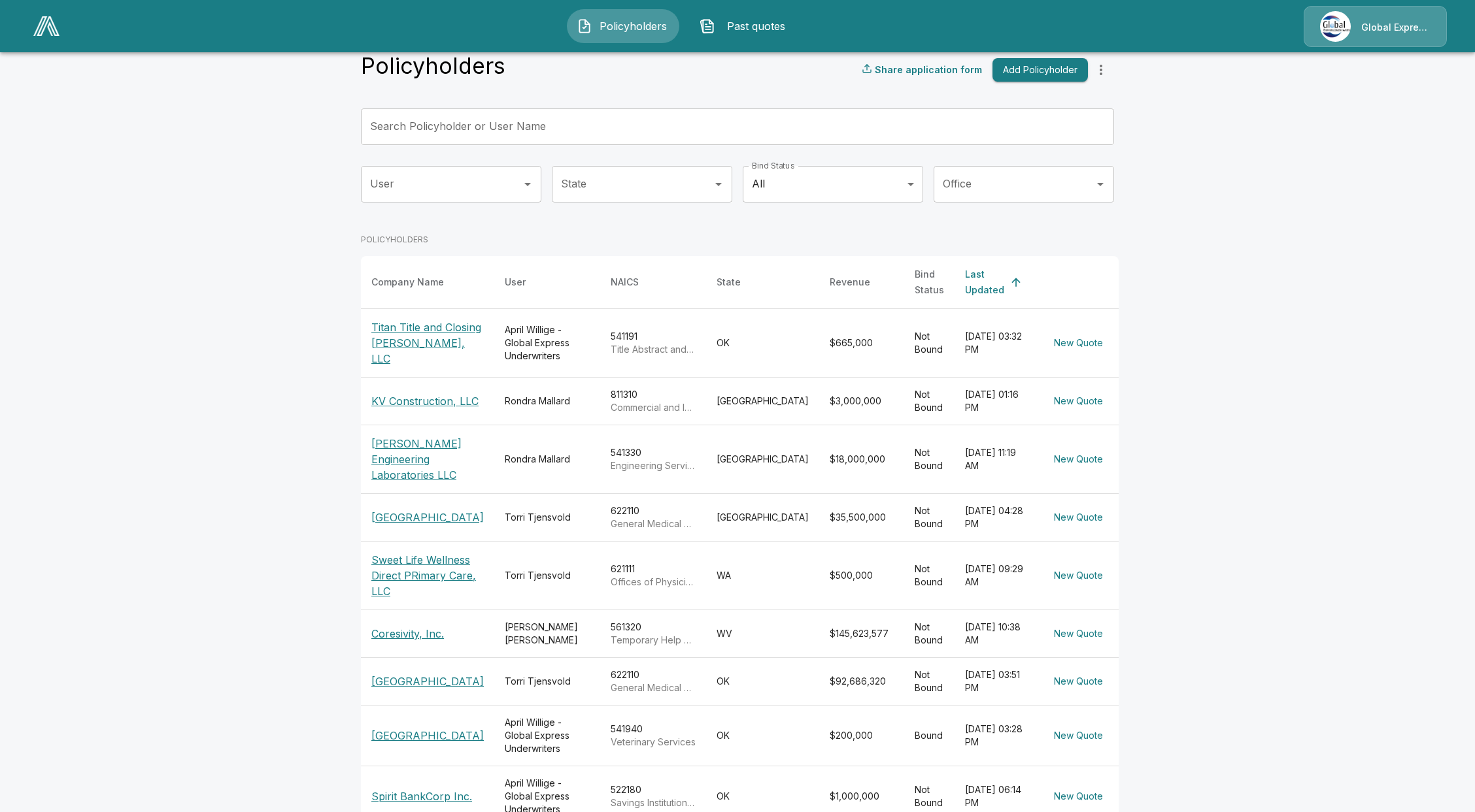
scroll to position [174, 0]
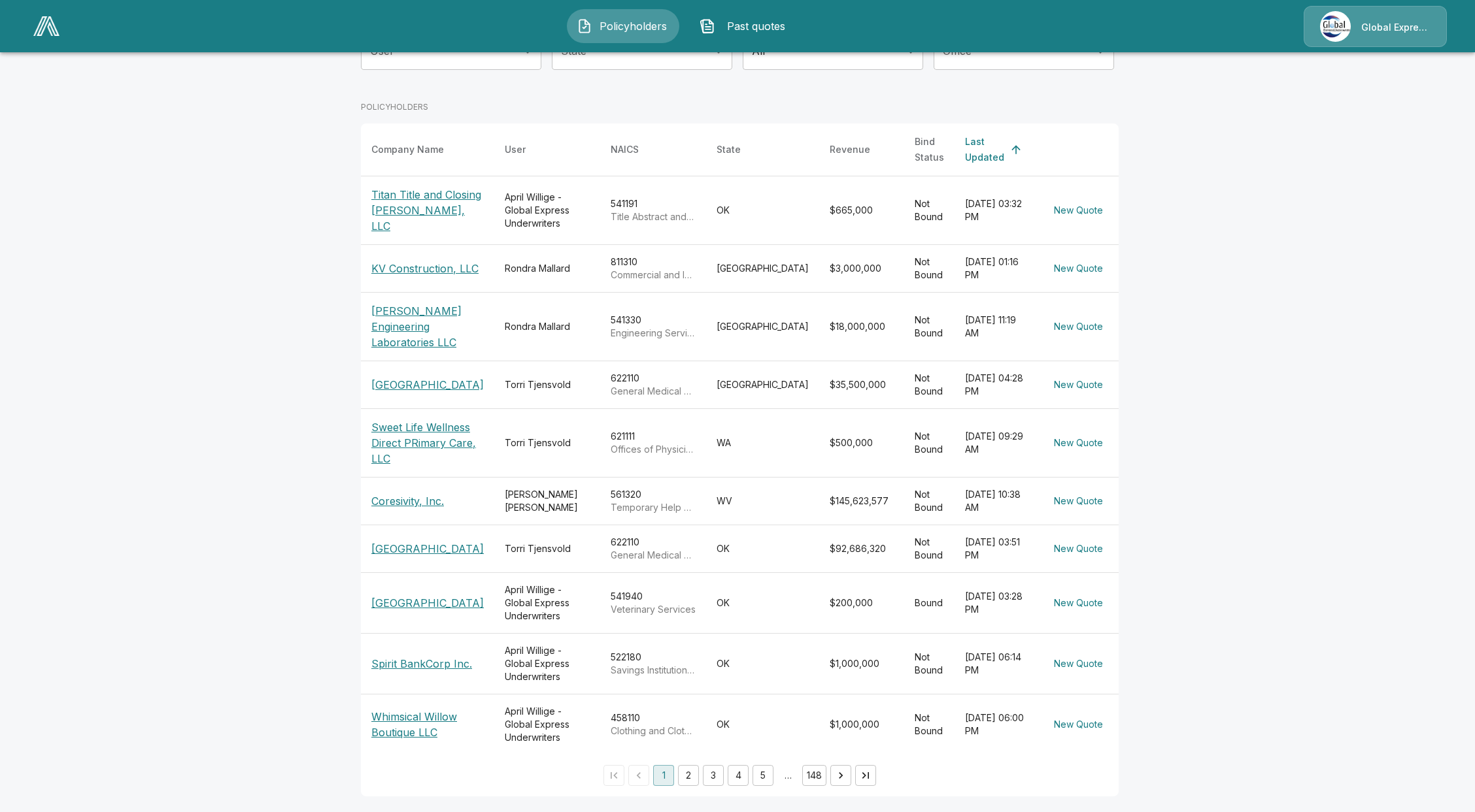
click at [419, 669] on p "Spirit BankCorp Inc." at bounding box center [427, 664] width 112 height 16
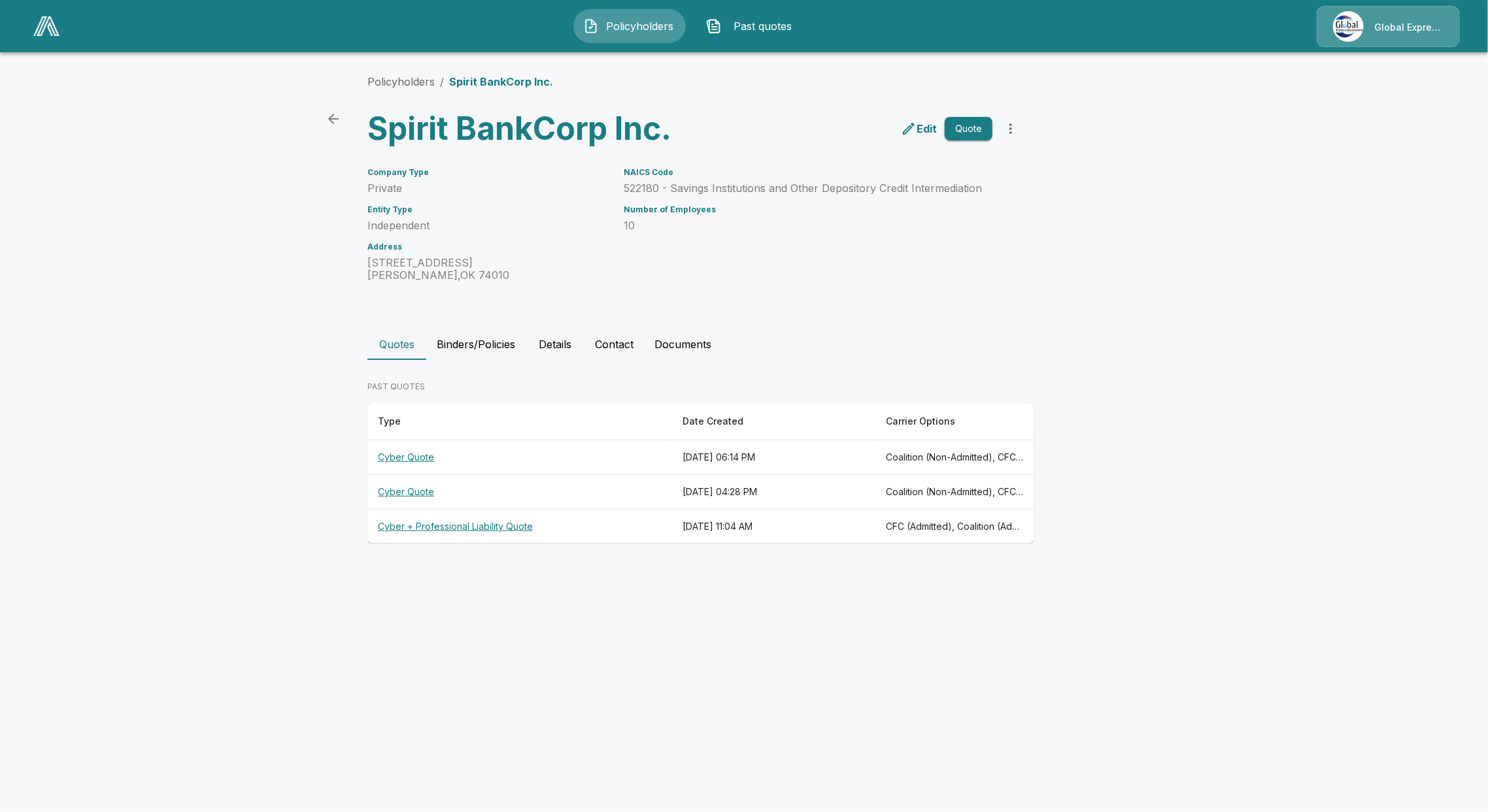
click at [408, 533] on th "Cyber + Professional Liability Quote" at bounding box center [520, 526] width 304 height 34
click at [401, 495] on th "Cyber Quote" at bounding box center [520, 492] width 304 height 34
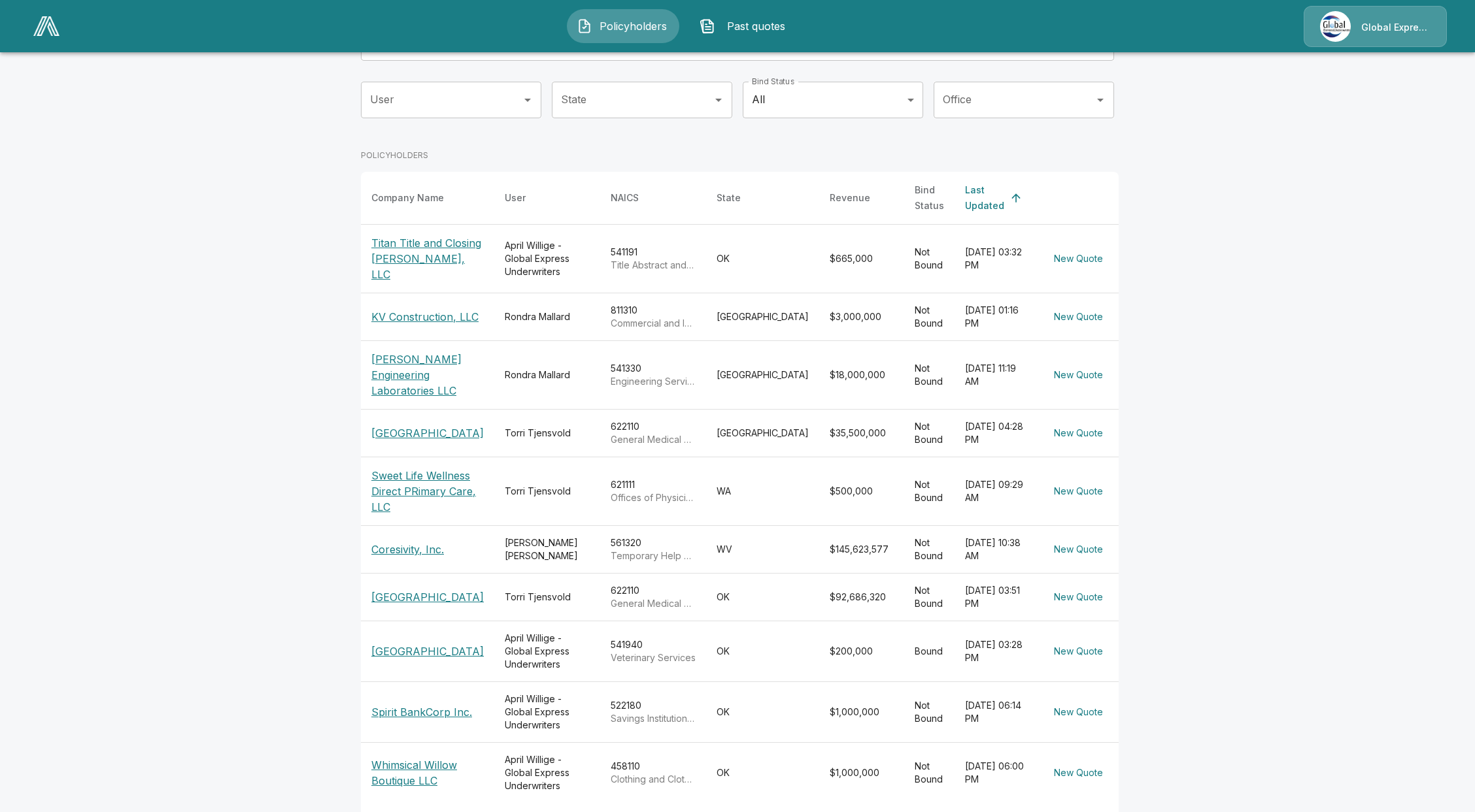
scroll to position [188, 0]
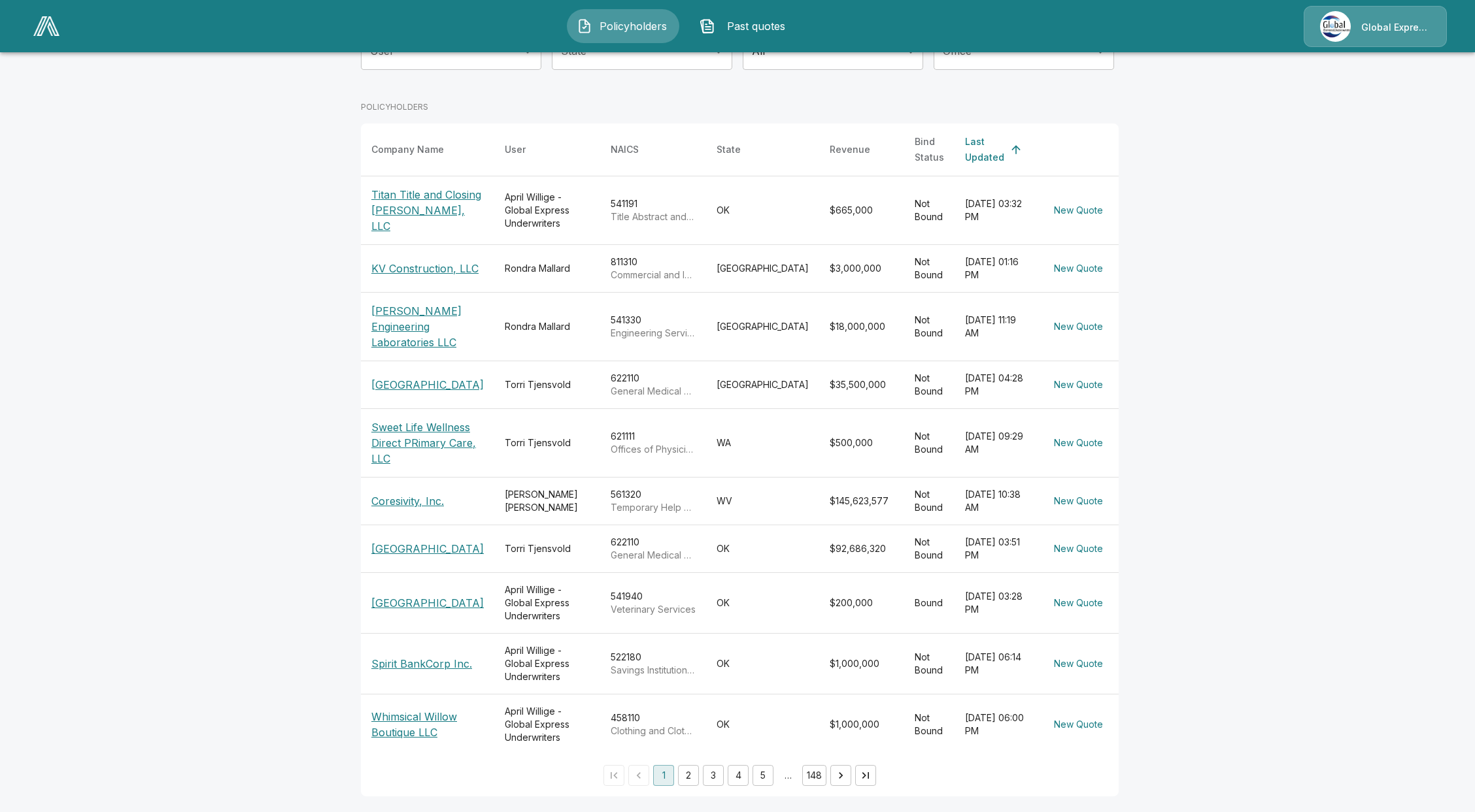
click at [754, 777] on ul "1 2 3 4 5 … 148" at bounding box center [740, 776] width 277 height 21
click at [689, 775] on button "2" at bounding box center [688, 776] width 21 height 21
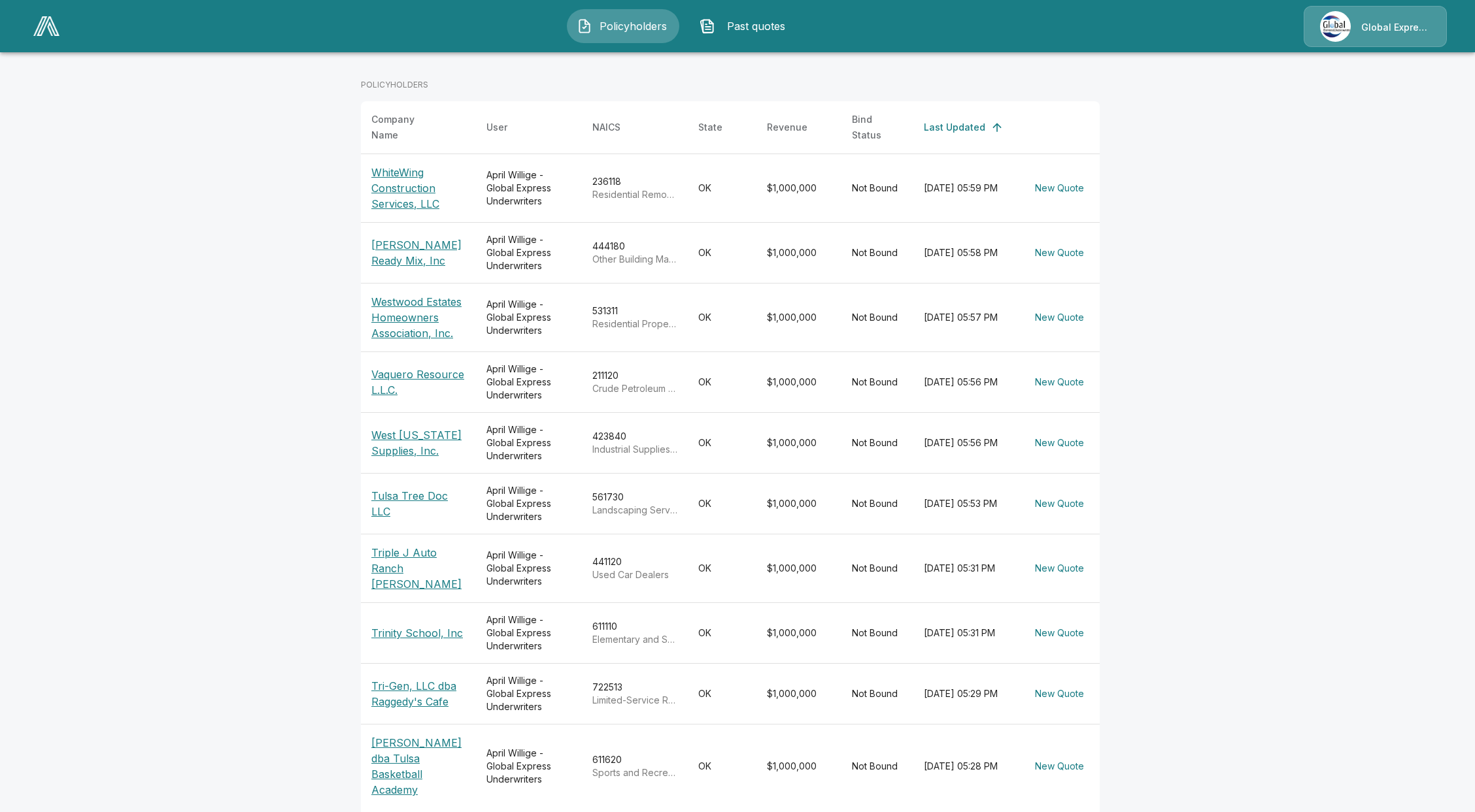
drag, startPoint x: 423, startPoint y: 628, endPoint x: 408, endPoint y: 638, distance: 18.0
click at [423, 628] on p "Trinity School, Inc" at bounding box center [418, 633] width 94 height 16
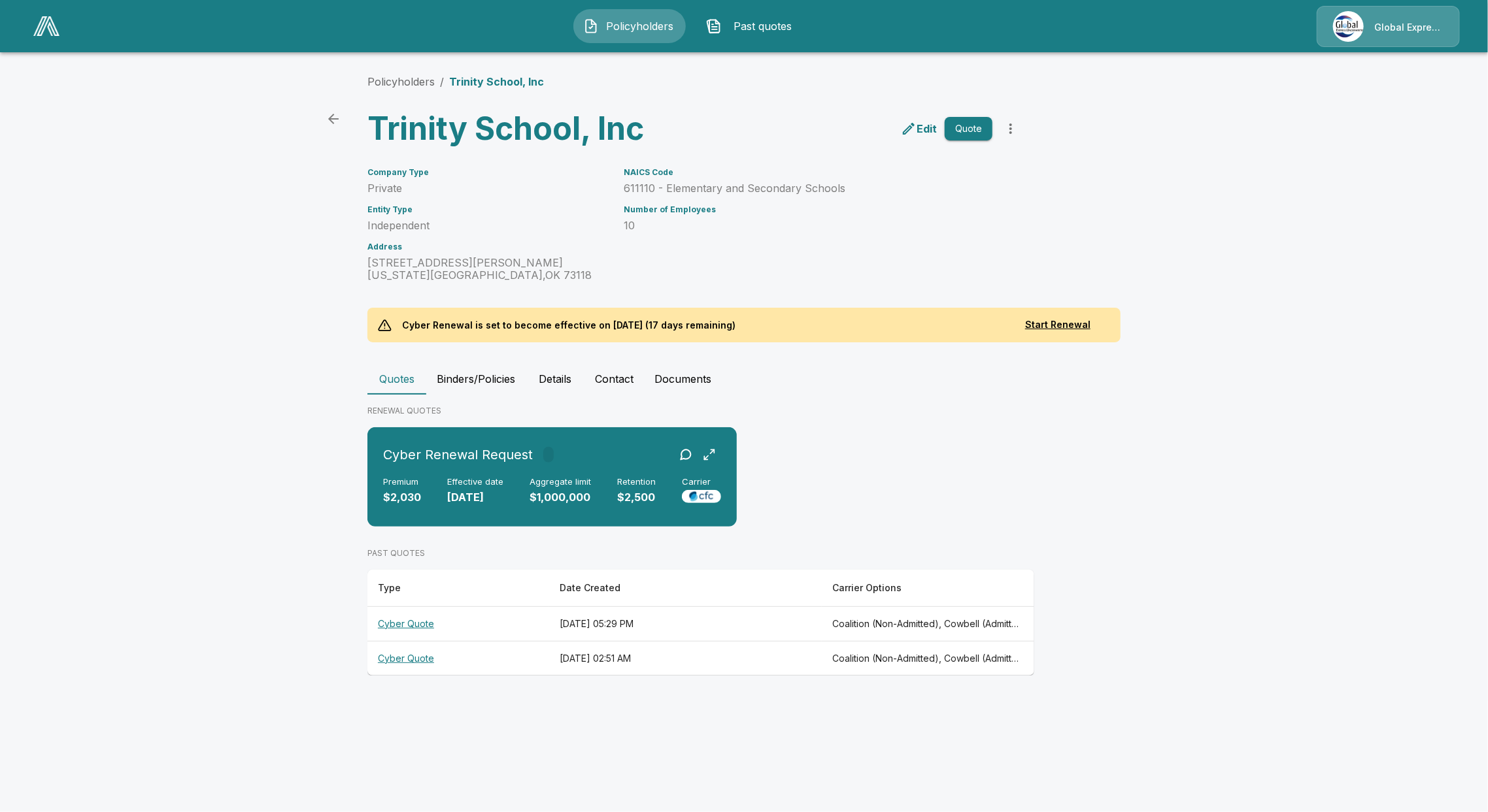
click at [409, 625] on th "Cyber Quote" at bounding box center [459, 623] width 182 height 34
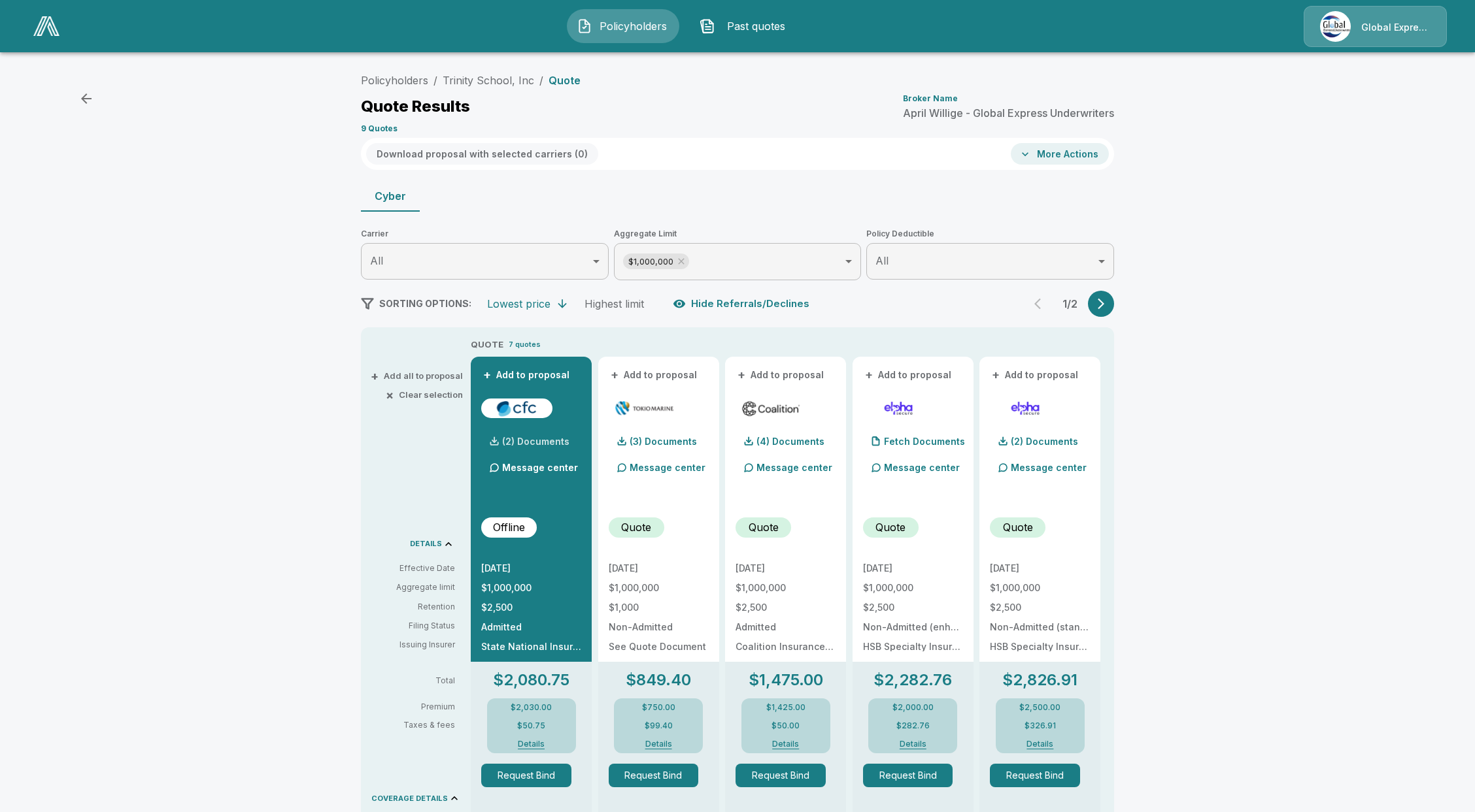
click at [532, 445] on p "(2) Documents" at bounding box center [536, 442] width 68 height 9
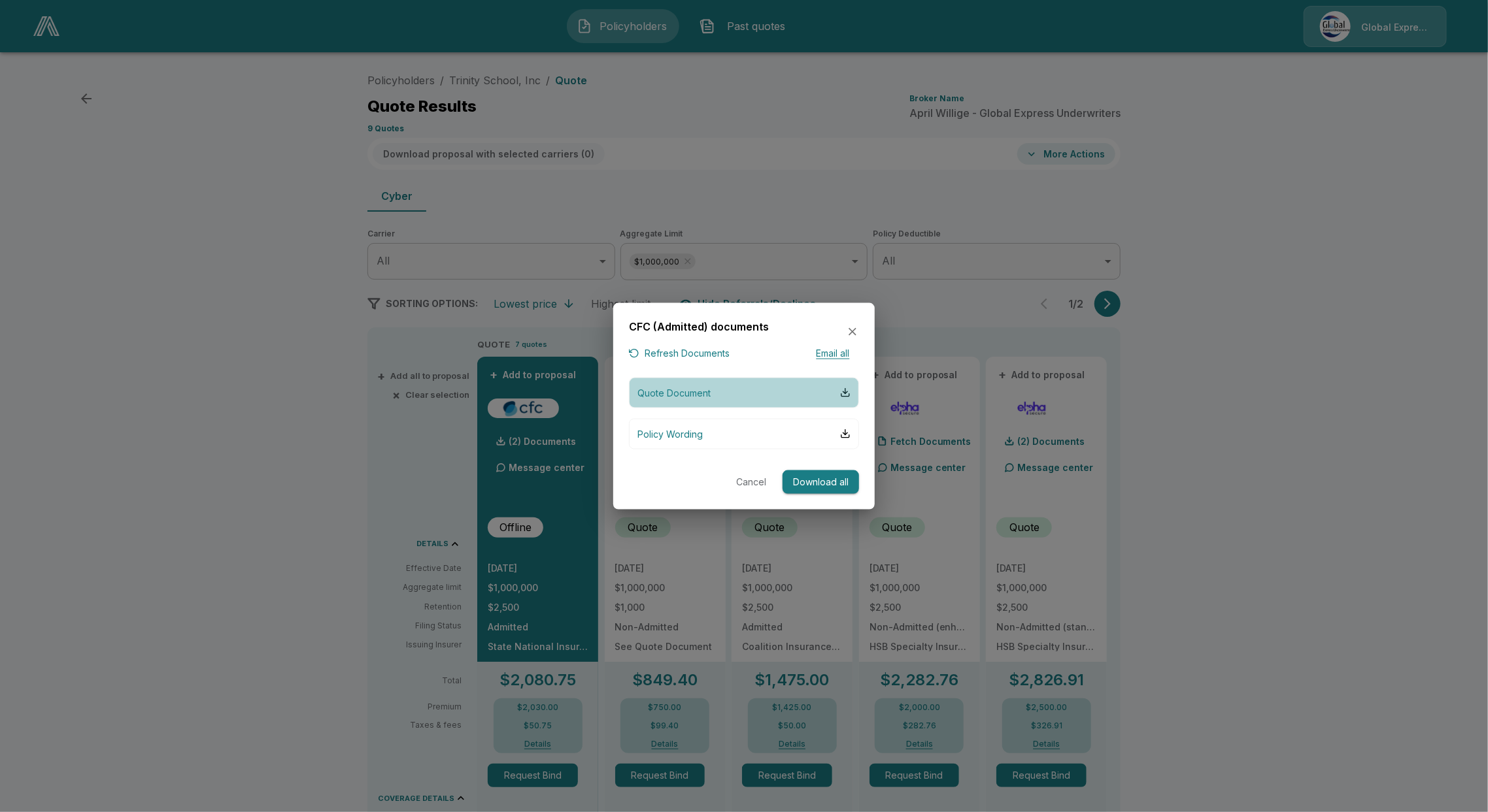
click at [690, 396] on p "Quote Document" at bounding box center [674, 392] width 73 height 14
drag, startPoint x: 1030, startPoint y: 324, endPoint x: 1030, endPoint y: 339, distance: 15.0
click at [1030, 327] on div at bounding box center [744, 406] width 1488 height 812
